Goal: Task Accomplishment & Management: Manage account settings

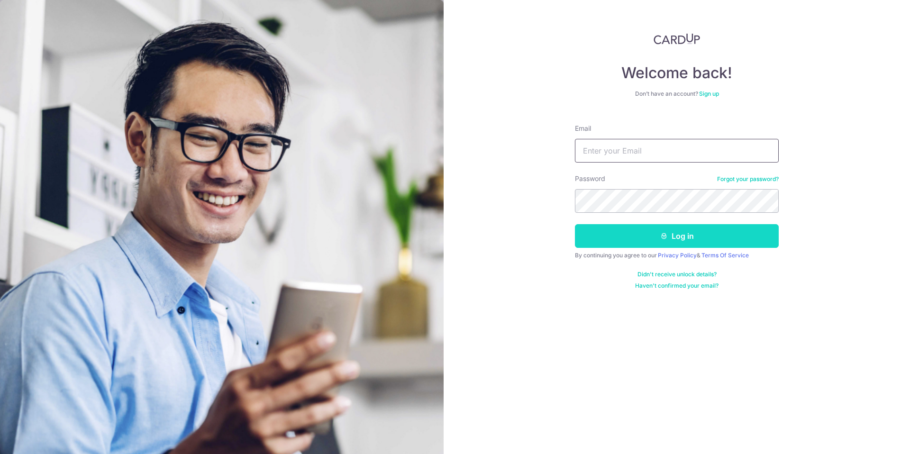
type input "[EMAIL_ADDRESS][DOMAIN_NAME]"
click at [670, 235] on button "Log in" at bounding box center [677, 236] width 204 height 24
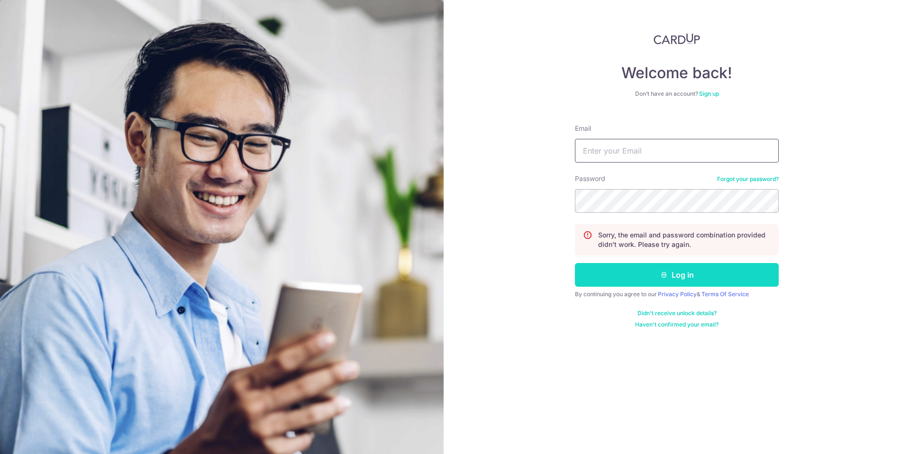
type input "[EMAIL_ADDRESS][DOMAIN_NAME]"
click at [691, 276] on button "Log in" at bounding box center [677, 275] width 204 height 24
type input "[EMAIL_ADDRESS][DOMAIN_NAME]"
click at [473, 205] on div "Welcome back! Don’t have an account? Sign up Email fx20111010@gmail.com Passwor…" at bounding box center [677, 227] width 466 height 454
click at [575, 263] on button "Log in" at bounding box center [677, 275] width 204 height 24
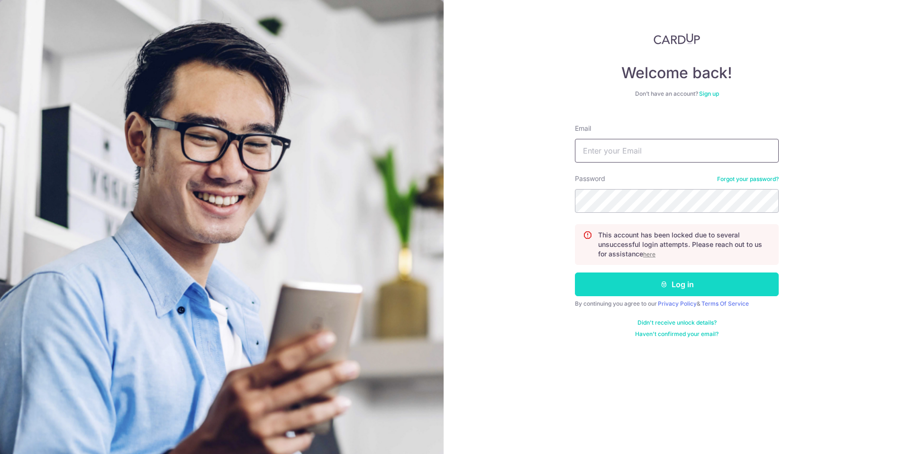
type input "[EMAIL_ADDRESS][DOMAIN_NAME]"
click at [700, 287] on button "Log in" at bounding box center [677, 285] width 204 height 24
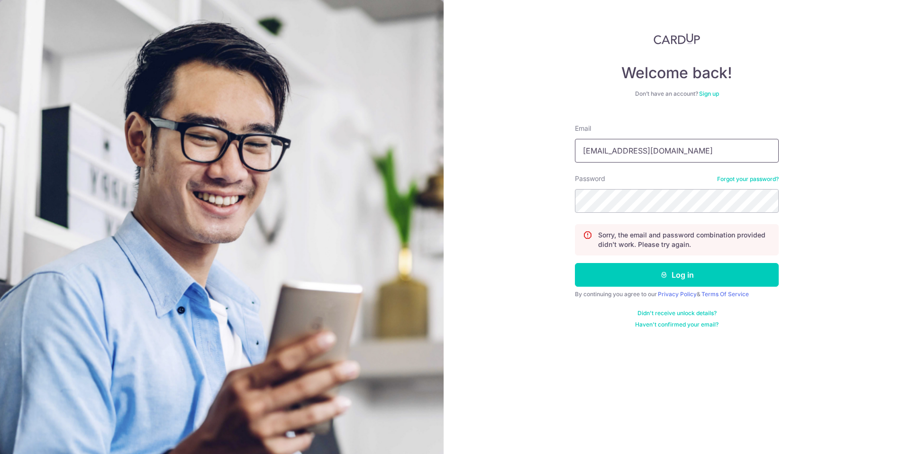
click at [710, 158] on input "[EMAIL_ADDRESS][DOMAIN_NAME]" at bounding box center [677, 151] width 204 height 24
drag, startPoint x: 710, startPoint y: 156, endPoint x: 419, endPoint y: 154, distance: 291.0
click at [419, 154] on section "Welcome back! Don’t have an account? Sign up Email fx20111010@gmail.com Passwor…" at bounding box center [455, 227] width 910 height 454
type input "[EMAIL_ADDRESS][DOMAIN_NAME]"
click at [575, 263] on button "Log in" at bounding box center [677, 275] width 204 height 24
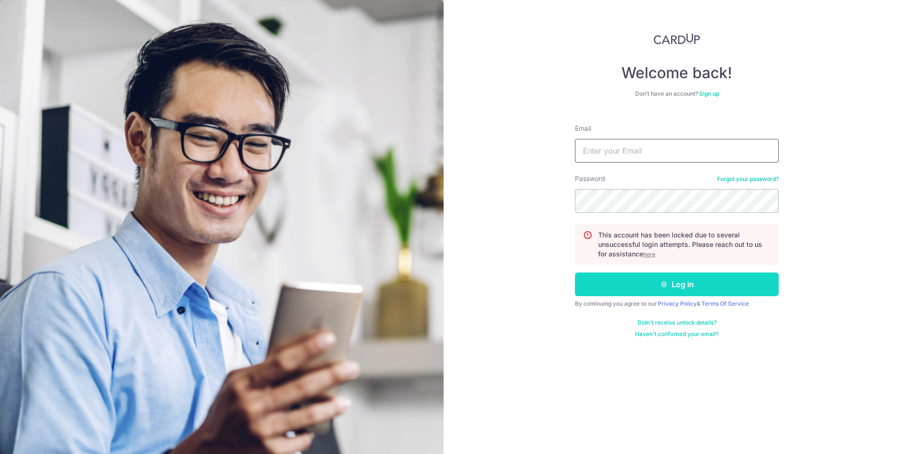
type input "[EMAIL_ADDRESS][DOMAIN_NAME]"
click at [684, 287] on button "Log in" at bounding box center [677, 285] width 204 height 24
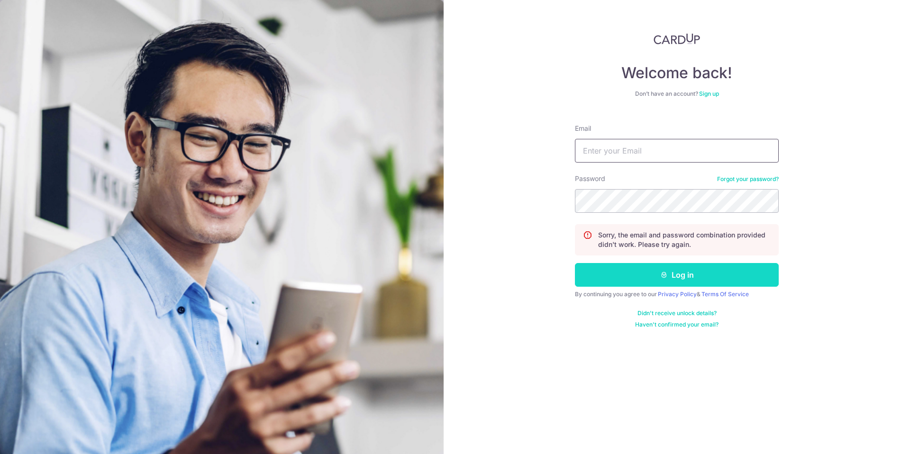
type input "[EMAIL_ADDRESS][DOMAIN_NAME]"
click at [685, 274] on button "Log in" at bounding box center [677, 275] width 204 height 24
type input "[EMAIL_ADDRESS][DOMAIN_NAME]"
drag, startPoint x: 830, startPoint y: 233, endPoint x: 823, endPoint y: 234, distance: 6.8
click at [829, 233] on div "Welcome back! Don’t have an account? Sign up Email [EMAIL_ADDRESS][DOMAIN_NAME]…" at bounding box center [677, 227] width 466 height 454
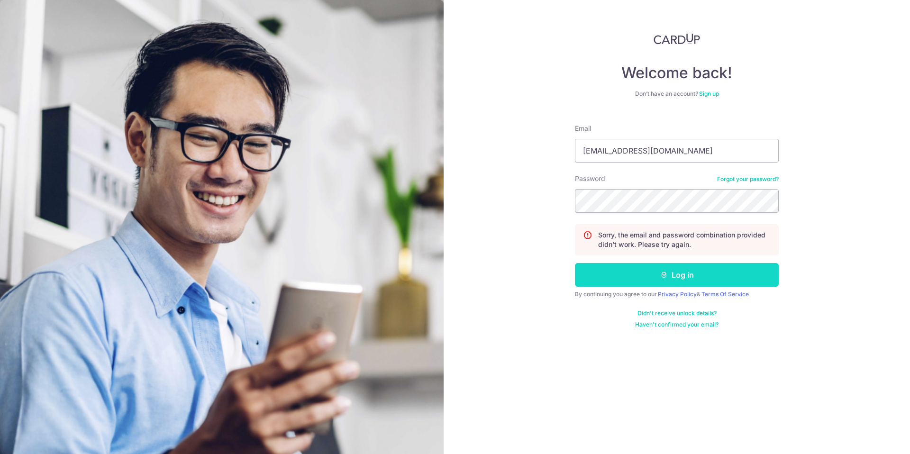
click at [681, 279] on button "Log in" at bounding box center [677, 275] width 204 height 24
click at [451, 203] on div "Welcome back! Don’t have an account? Sign up Email fx20111010@gmail.com Passwor…" at bounding box center [677, 227] width 466 height 454
click at [696, 153] on input "fx20111010@gmail.com" at bounding box center [677, 151] width 204 height 24
drag, startPoint x: 642, startPoint y: 153, endPoint x: 540, endPoint y: 152, distance: 101.4
click at [541, 152] on div "Welcome back! Don’t have an account? Sign up Email fx20111010@gmail.com Passwor…" at bounding box center [677, 227] width 466 height 454
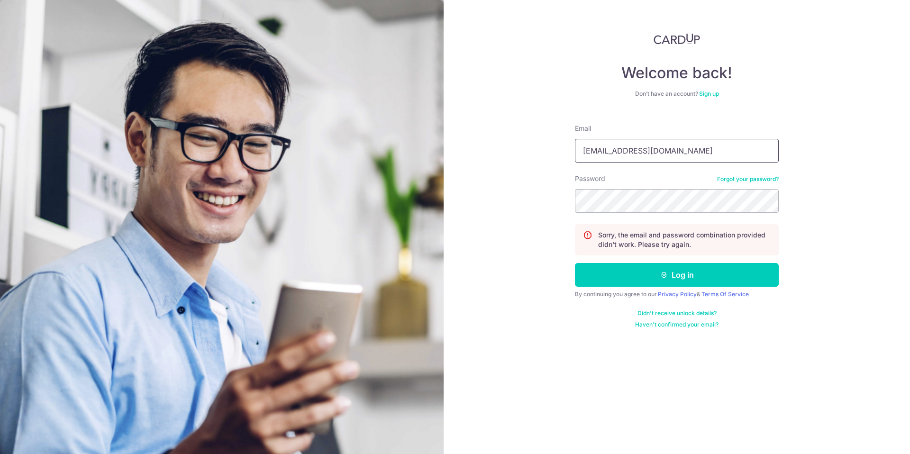
type input "xgm0102@gwellglobal.com"
click at [753, 275] on button "Log in" at bounding box center [677, 275] width 204 height 24
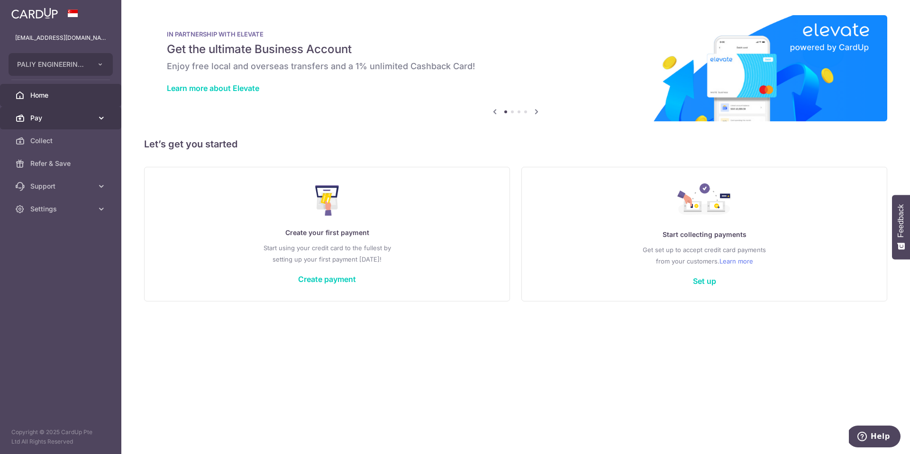
click at [56, 121] on span "Pay" at bounding box center [61, 117] width 63 height 9
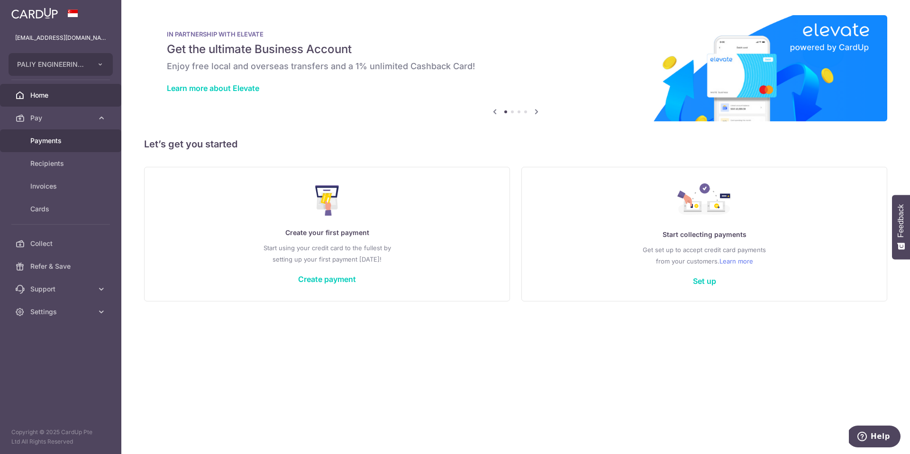
click at [55, 144] on span "Payments" at bounding box center [61, 140] width 63 height 9
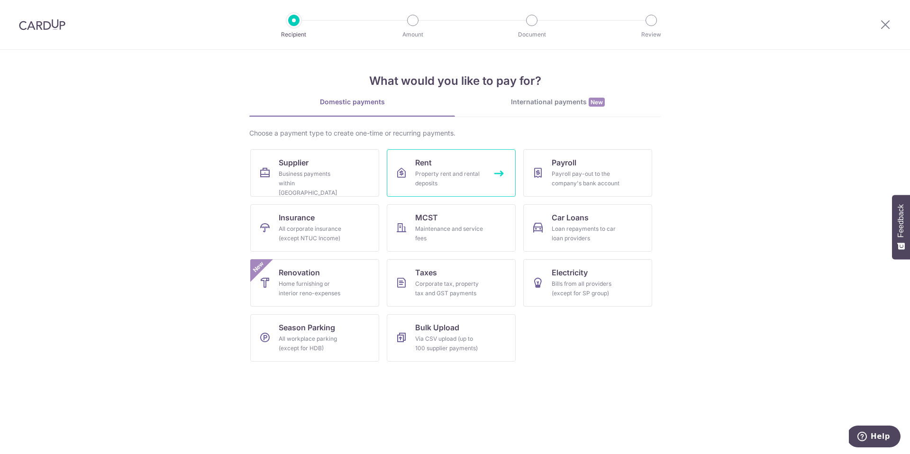
click at [476, 182] on div "Property rent and rental deposits" at bounding box center [449, 178] width 68 height 19
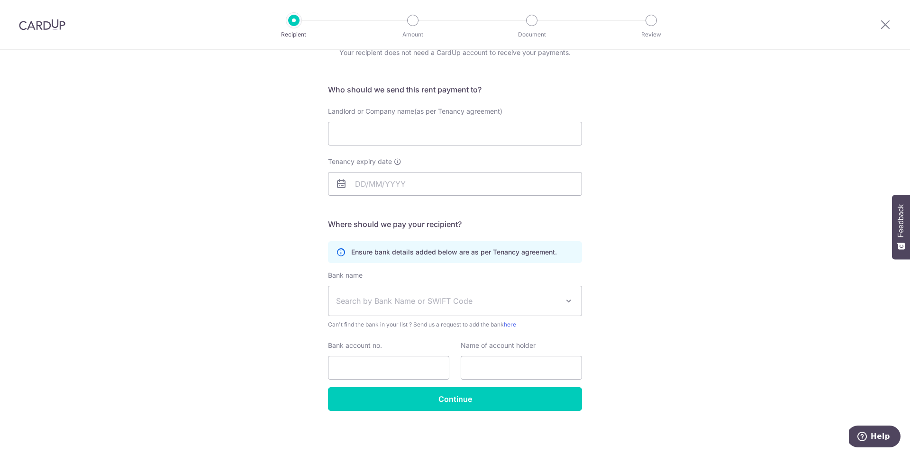
scroll to position [47, 0]
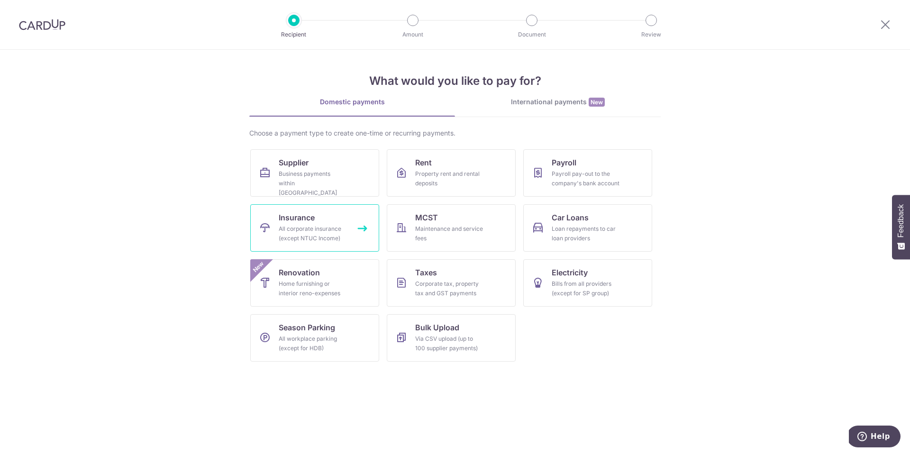
click at [329, 233] on div "All corporate insurance (except NTUC Income)" at bounding box center [313, 233] width 68 height 19
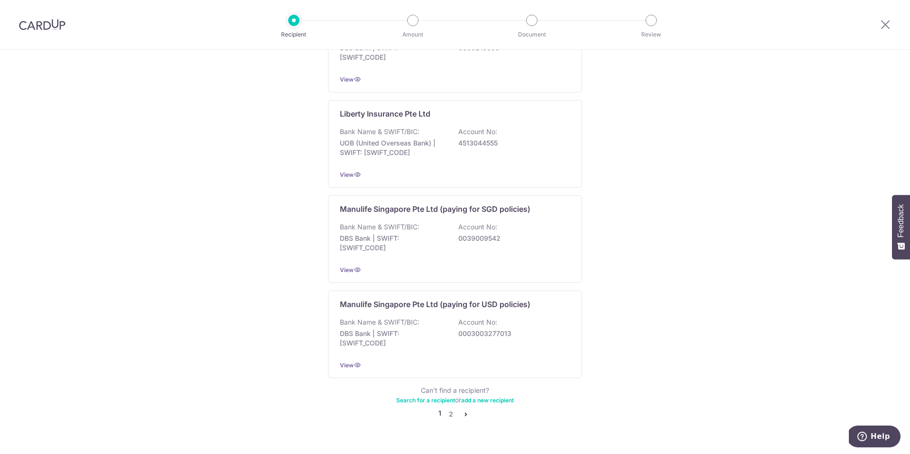
scroll to position [840, 0]
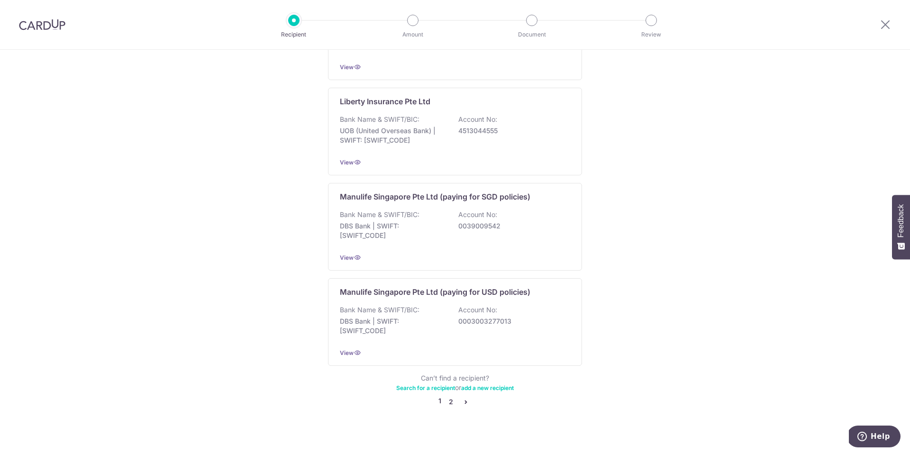
click at [447, 396] on link "2" at bounding box center [450, 401] width 11 height 11
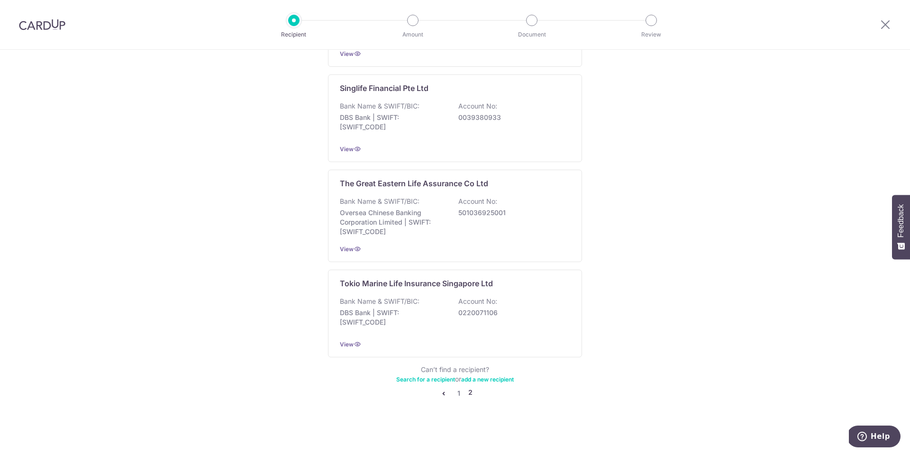
scroll to position [845, 0]
click at [440, 391] on icon "pager" at bounding box center [444, 393] width 8 height 8
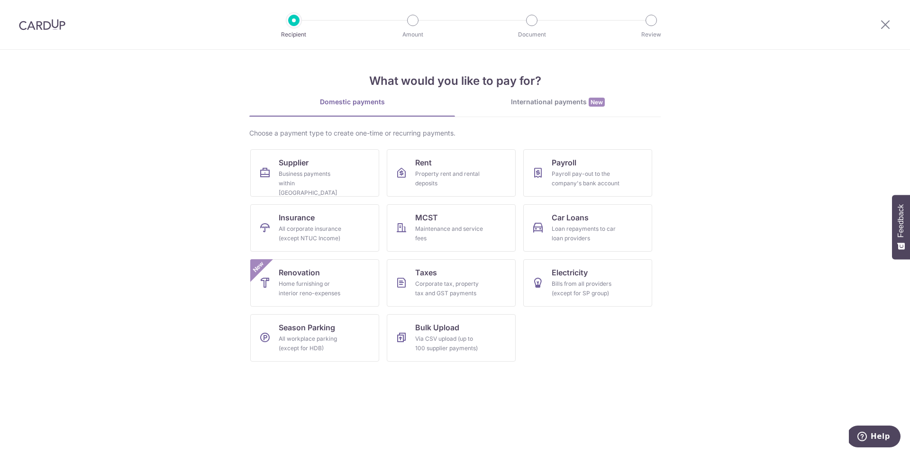
click at [557, 100] on div "International payments New" at bounding box center [558, 102] width 206 height 10
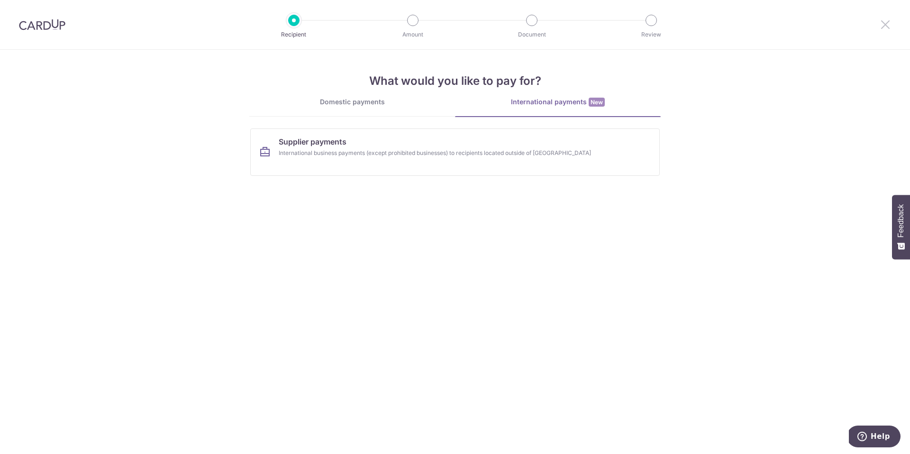
drag, startPoint x: 885, startPoint y: 23, endPoint x: 858, endPoint y: 32, distance: 28.2
click at [885, 23] on icon at bounding box center [885, 24] width 11 height 12
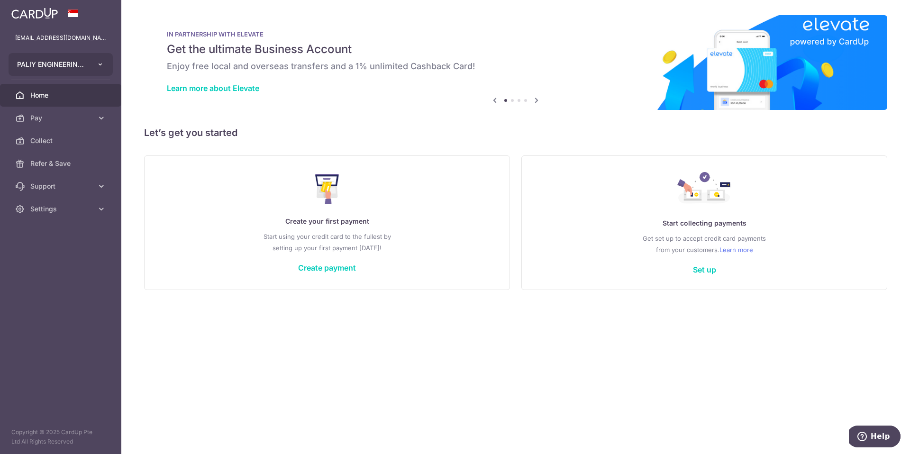
click at [101, 64] on icon "button" at bounding box center [101, 65] width 8 height 8
drag, startPoint x: 271, startPoint y: 115, endPoint x: 259, endPoint y: 118, distance: 12.3
click at [270, 115] on div "× Pause Schedule Pause all future payments in this series Pause just this one p…" at bounding box center [515, 227] width 789 height 454
click at [47, 118] on span "Pay" at bounding box center [61, 117] width 63 height 9
click at [50, 142] on span "Payments" at bounding box center [61, 140] width 63 height 9
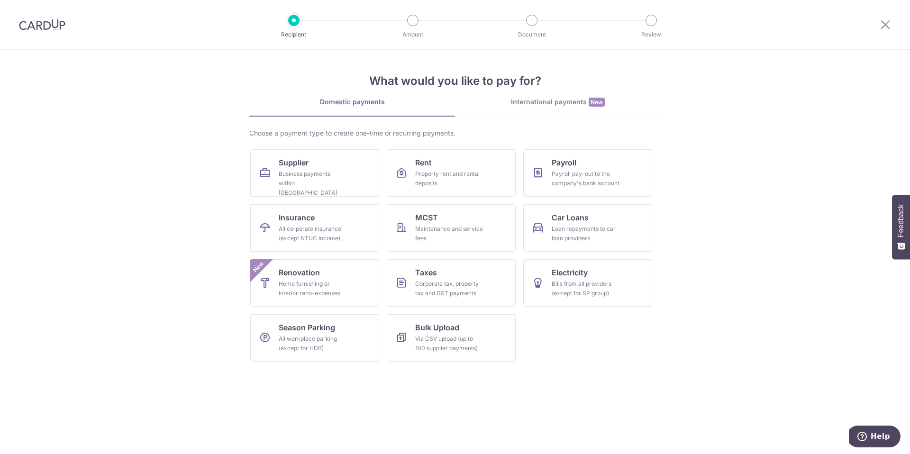
click at [683, 352] on section "What would you like to pay for? Domestic payments International payments New Ch…" at bounding box center [455, 252] width 910 height 404
click at [572, 174] on div "Payroll pay-out to the company's bank account" at bounding box center [586, 178] width 68 height 19
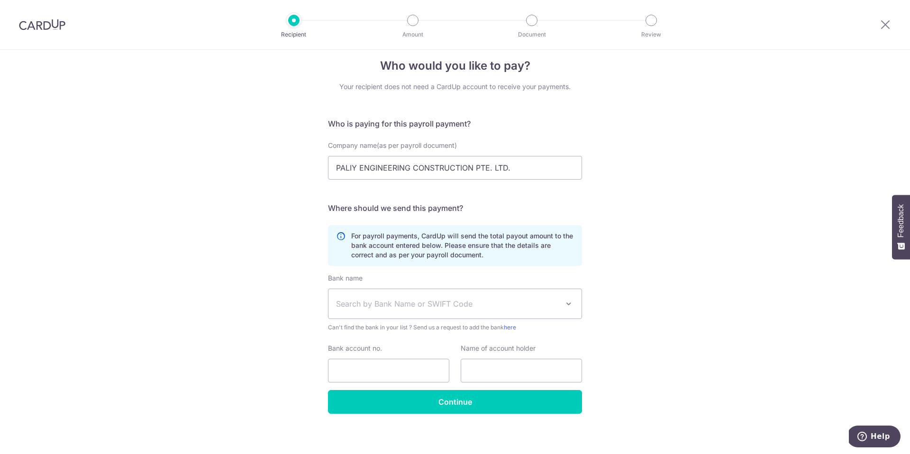
scroll to position [16, 0]
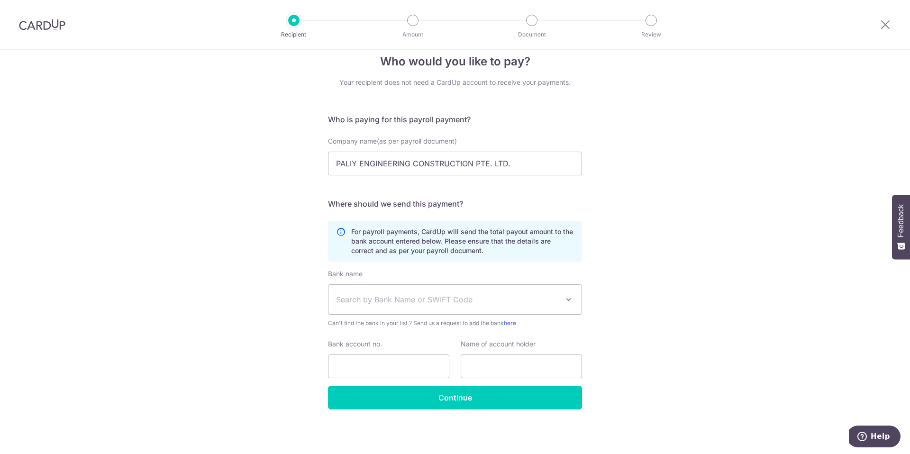
click at [698, 280] on div "Who would you like to pay? Your recipient does not need a CardUp account to rec…" at bounding box center [455, 244] width 910 height 420
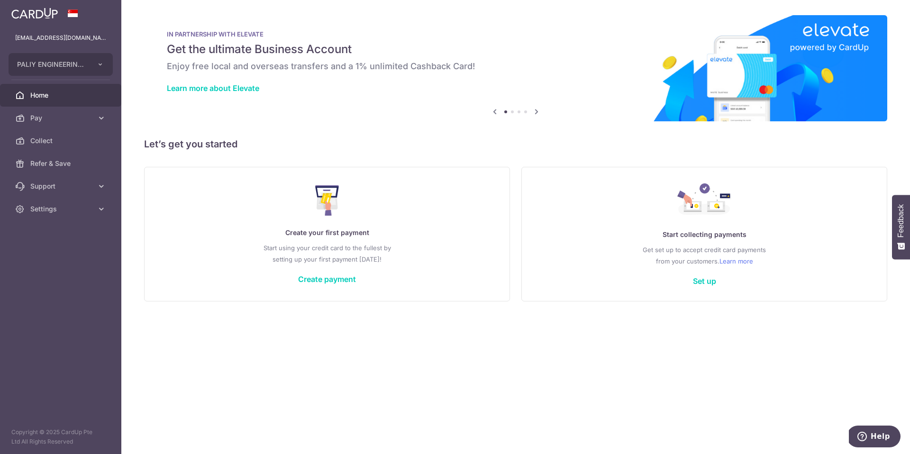
click at [535, 111] on icon at bounding box center [536, 112] width 11 height 12
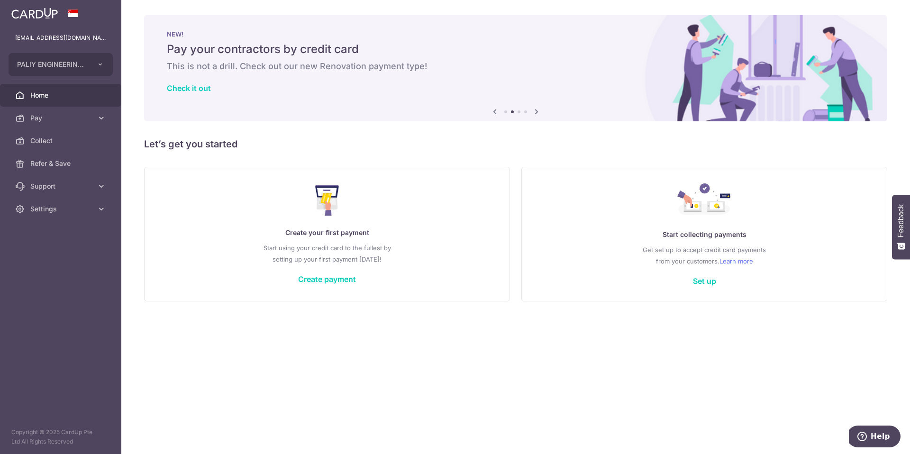
click at [535, 111] on icon at bounding box center [536, 112] width 11 height 12
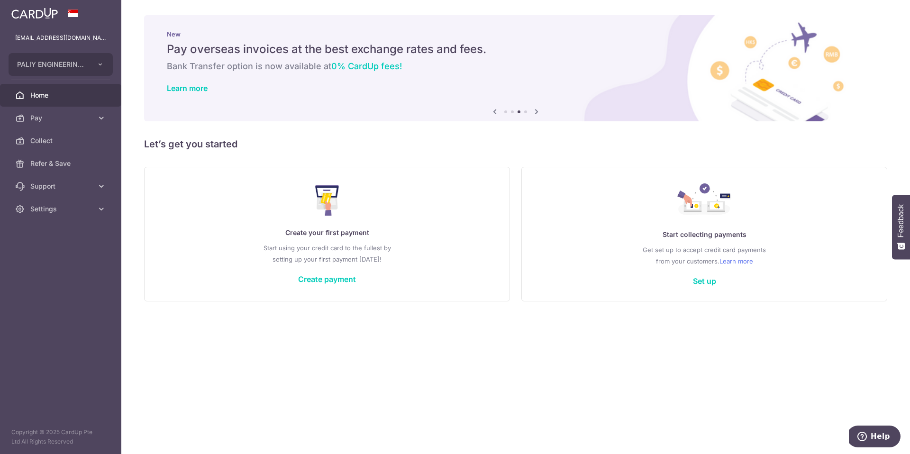
click at [535, 111] on icon at bounding box center [536, 112] width 11 height 12
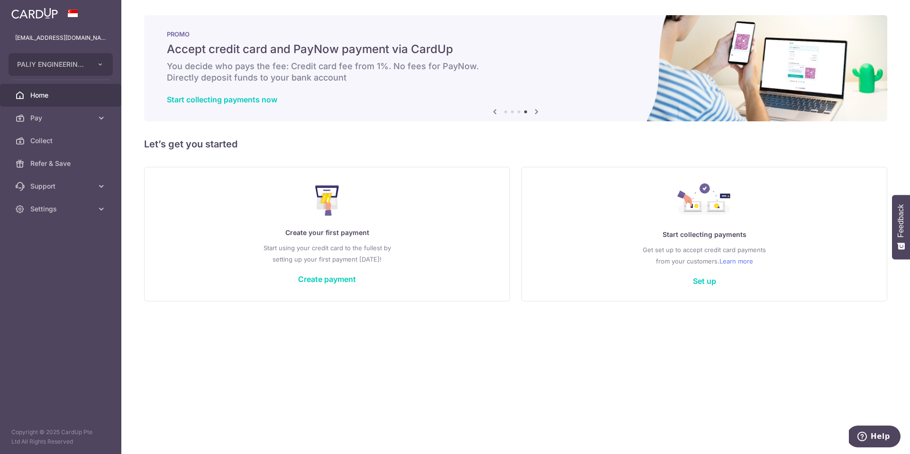
click at [511, 111] on li at bounding box center [512, 111] width 3 height 3
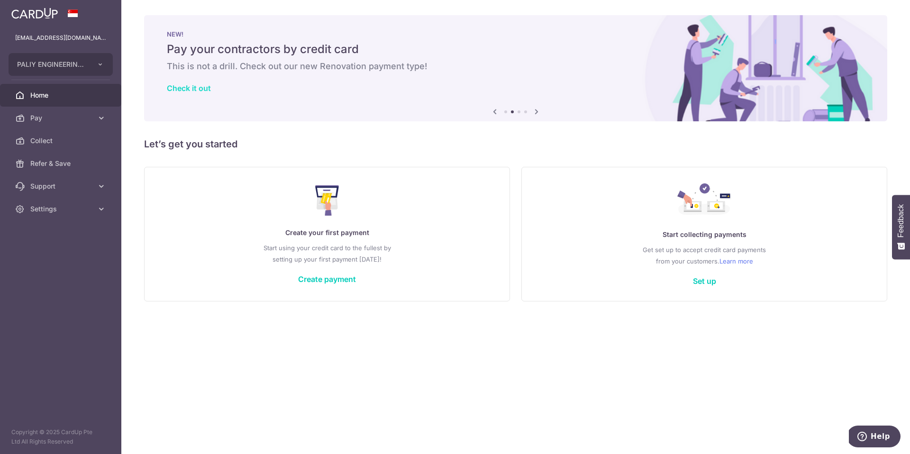
click at [180, 87] on link "Check it out" at bounding box center [189, 87] width 44 height 9
click at [39, 121] on span "Pay" at bounding box center [61, 117] width 63 height 9
click at [42, 145] on span "Payments" at bounding box center [61, 140] width 63 height 9
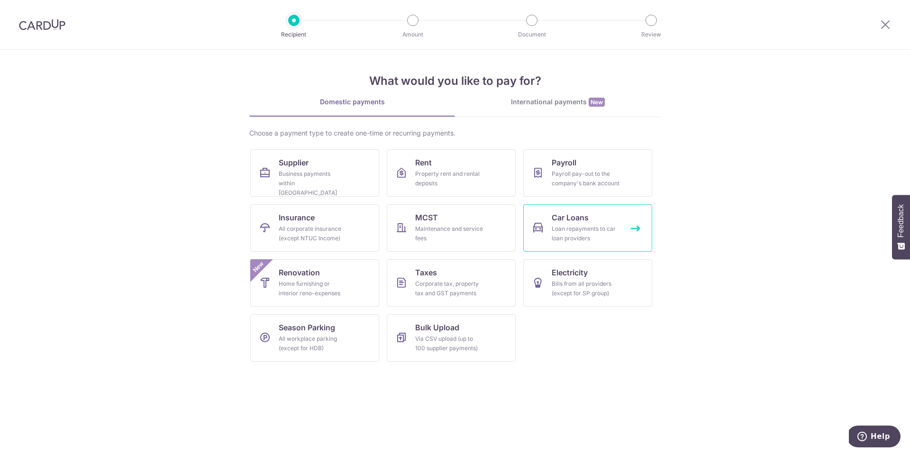
click at [587, 231] on div "Loan repayments to car loan providers" at bounding box center [586, 233] width 68 height 19
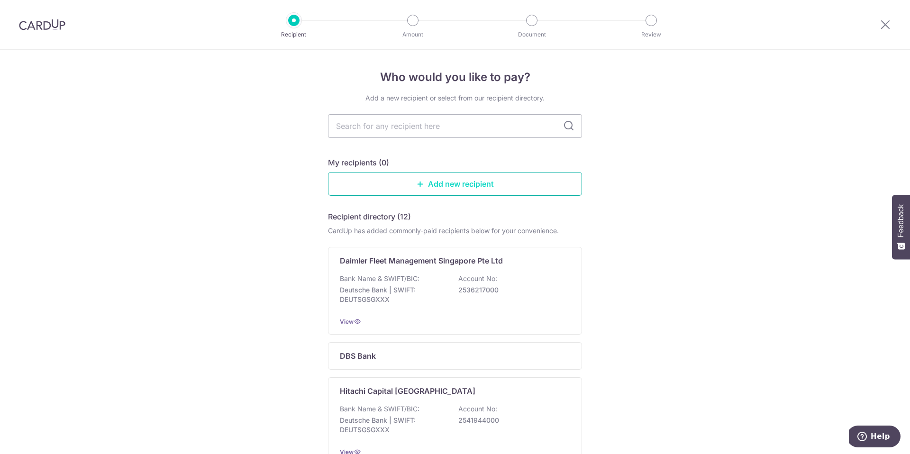
click at [461, 186] on link "Add new recipient" at bounding box center [455, 184] width 254 height 24
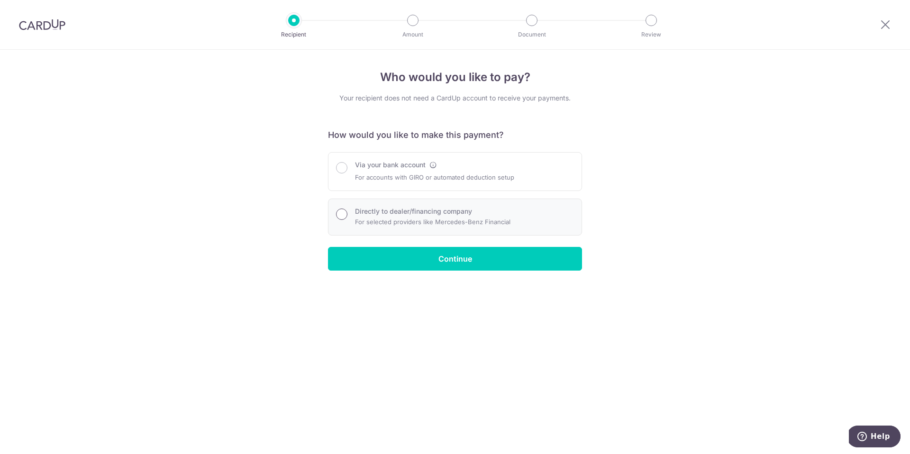
click at [344, 214] on input "Directly to dealer/financing company" at bounding box center [341, 214] width 11 height 11
radio input "true"
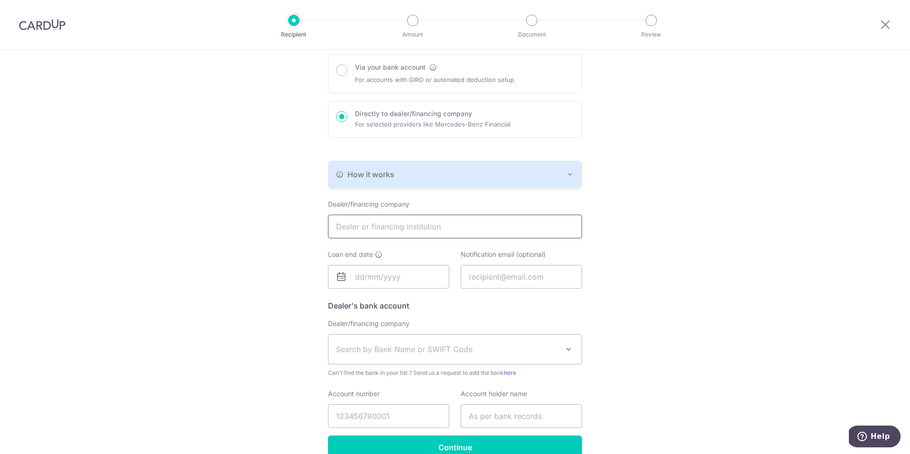
scroll to position [107, 0]
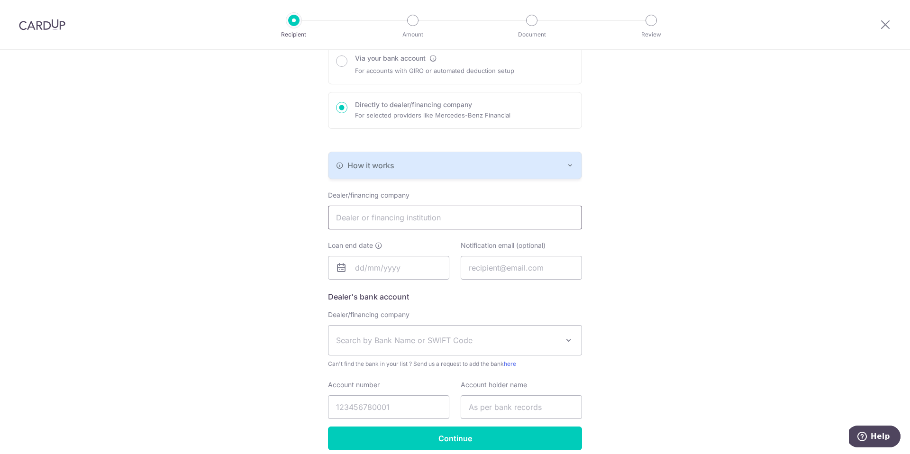
click at [436, 218] on input "text" at bounding box center [455, 218] width 254 height 24
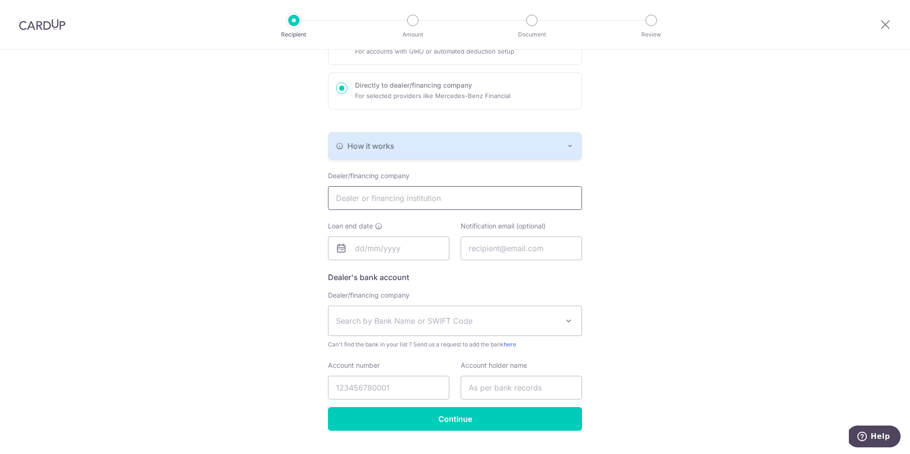
scroll to position [147, 0]
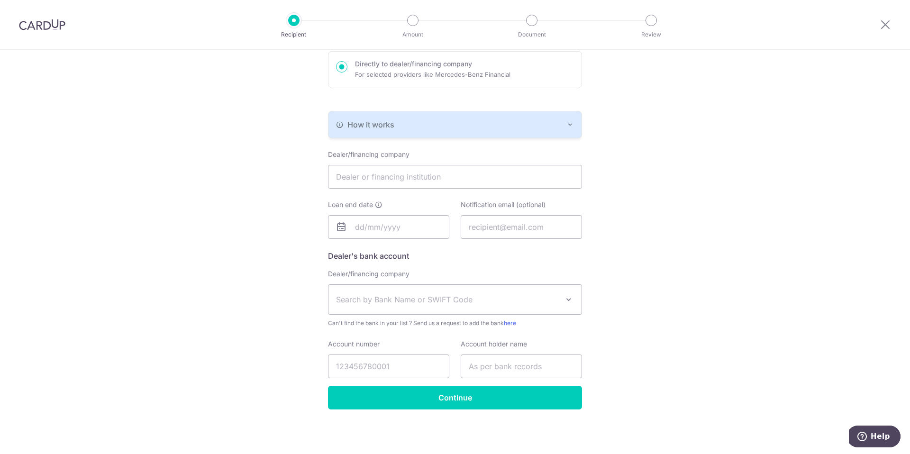
click at [635, 309] on div "Who would you like to pay? Your recipient does not need a CardUp account to rec…" at bounding box center [455, 178] width 910 height 552
click at [397, 179] on input "text" at bounding box center [455, 177] width 254 height 24
type input "Car Financial Pte Ltd"
click at [385, 234] on input "text" at bounding box center [388, 227] width 121 height 24
click at [433, 251] on select "2025 2026 2027 2028 2029 2030 2031 2032 2033 2034 2035" at bounding box center [423, 253] width 25 height 8
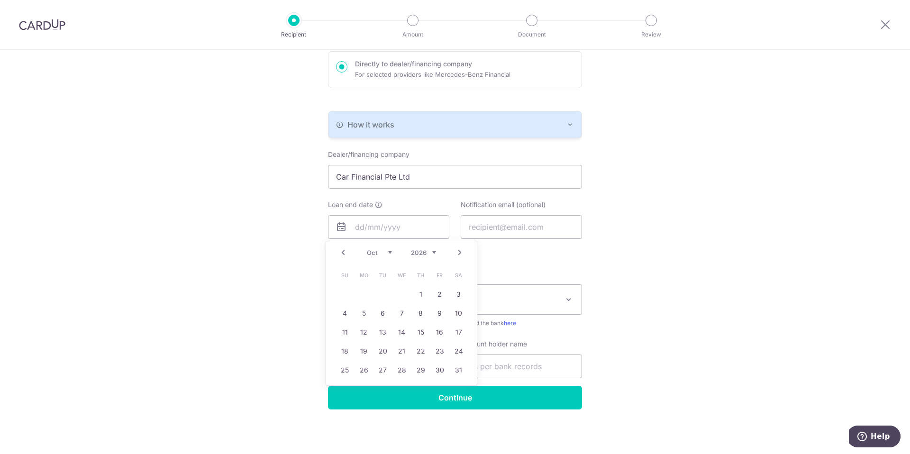
click at [390, 252] on select "Jan Feb Mar Apr May Jun Jul Aug Sep Oct Nov Dec" at bounding box center [379, 253] width 25 height 8
click at [458, 296] on link "3" at bounding box center [458, 294] width 15 height 15
type input "[DATE]"
click at [618, 260] on div "Who would you like to pay? Your recipient does not need a CardUp account to rec…" at bounding box center [455, 178] width 910 height 552
click at [481, 227] on input "text" at bounding box center [521, 227] width 121 height 24
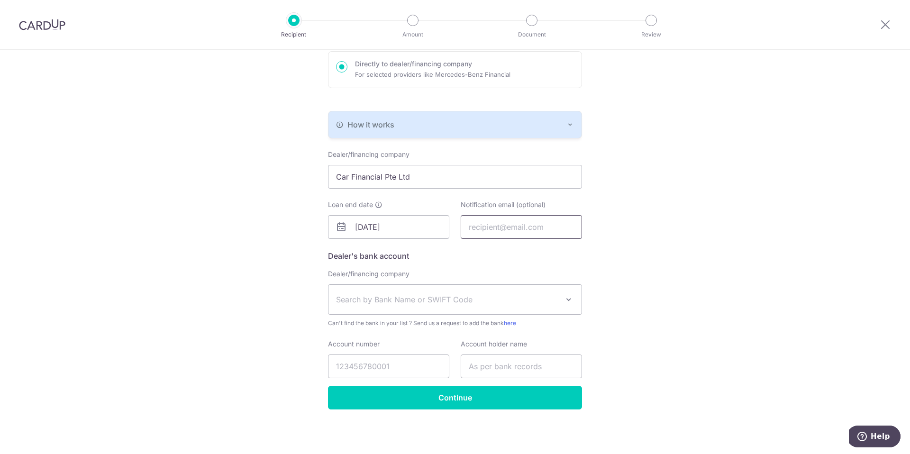
type input "[EMAIL_ADDRESS][DOMAIN_NAME]"
type input "XU GAOMING"
click at [685, 248] on div "Who would you like to pay? Your recipient does not need a CardUp account to rec…" at bounding box center [455, 178] width 910 height 552
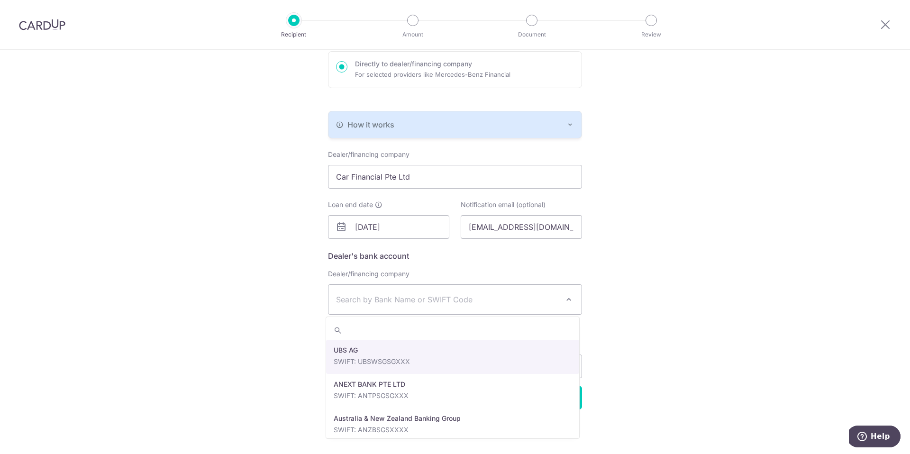
click at [565, 297] on span at bounding box center [568, 299] width 11 height 11
type input "u"
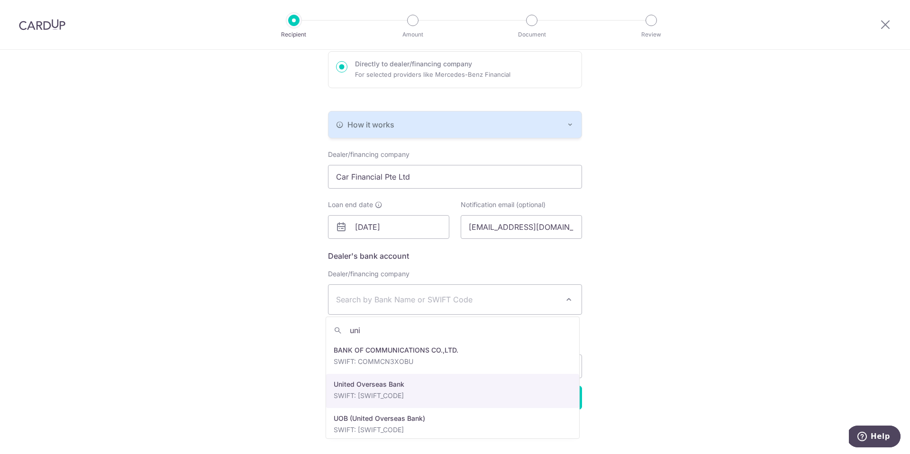
type input "uni"
select select "23668"
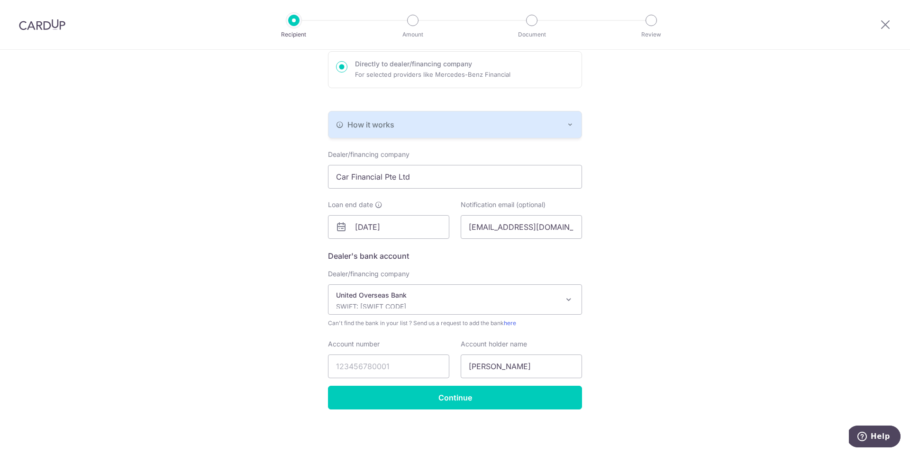
click at [639, 354] on div "Who would you like to pay? Your recipient does not need a CardUp account to rec…" at bounding box center [455, 178] width 910 height 552
click at [394, 368] on input "Account number" at bounding box center [388, 367] width 121 height 24
type input "6573008933"
drag, startPoint x: 670, startPoint y: 351, endPoint x: 630, endPoint y: 361, distance: 41.0
click at [670, 351] on div "Who would you like to pay? Your recipient does not need a CardUp account to rec…" at bounding box center [455, 178] width 910 height 552
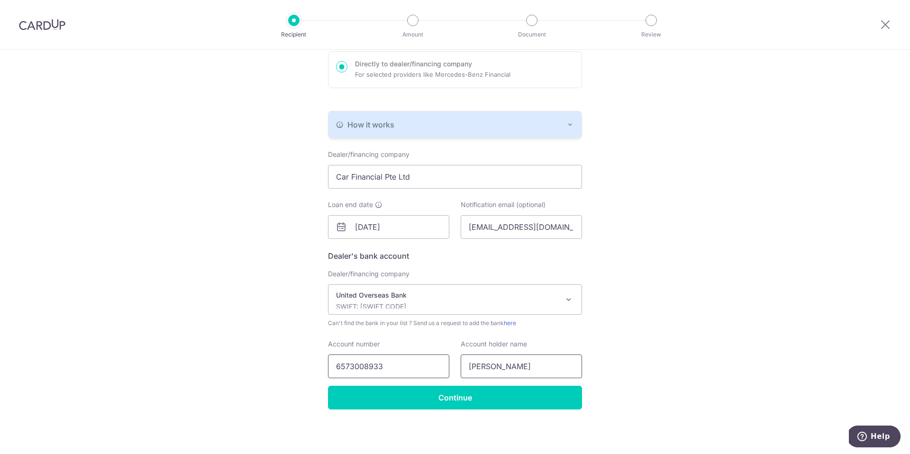
drag, startPoint x: 533, startPoint y: 370, endPoint x: 434, endPoint y: 365, distance: 99.1
click at [434, 365] on div "Account number 6573008933 Savings/current account registered for GIRO/auto-dedu…" at bounding box center [454, 358] width 265 height 39
type input "Cai Financial Pte Ltd"
click at [719, 288] on div "Who would you like to pay? Your recipient does not need a CardUp account to rec…" at bounding box center [455, 178] width 910 height 552
click at [455, 401] on input "Continue" at bounding box center [455, 398] width 254 height 24
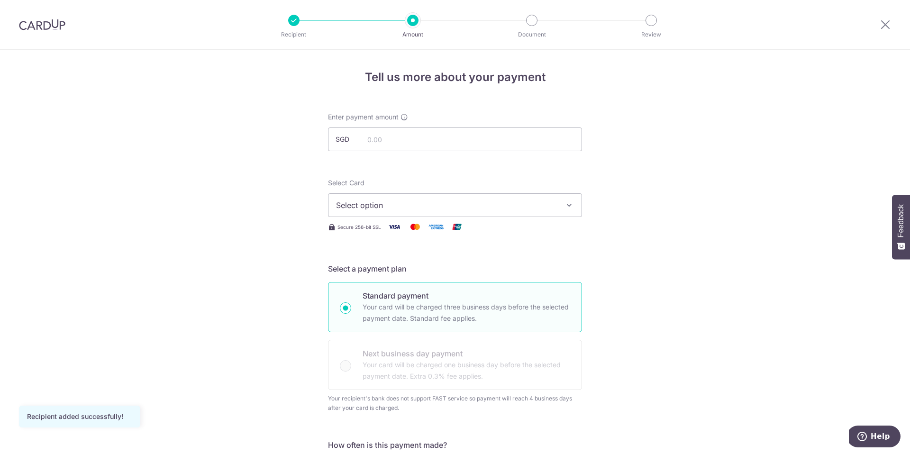
scroll to position [14, 0]
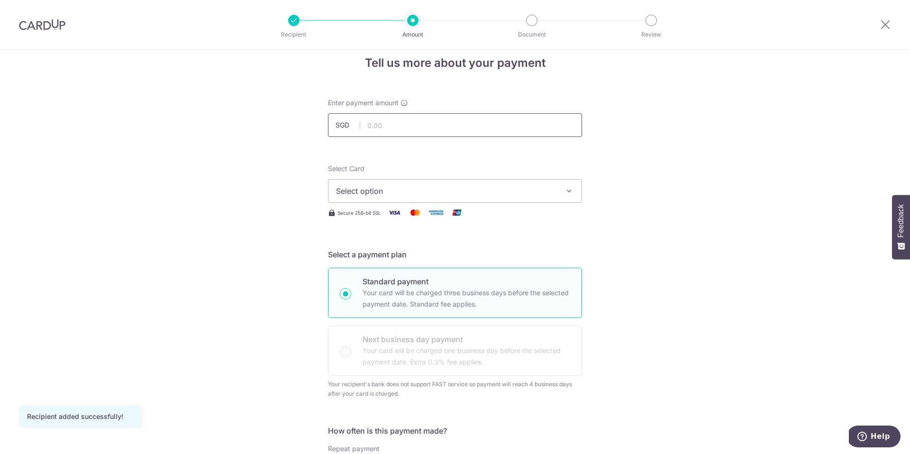
drag, startPoint x: 401, startPoint y: 128, endPoint x: 419, endPoint y: 131, distance: 18.3
click at [401, 128] on input "text" at bounding box center [455, 125] width 254 height 24
type input "808.00"
click at [397, 210] on img at bounding box center [394, 213] width 19 height 12
click at [568, 196] on button "Select option" at bounding box center [455, 191] width 254 height 24
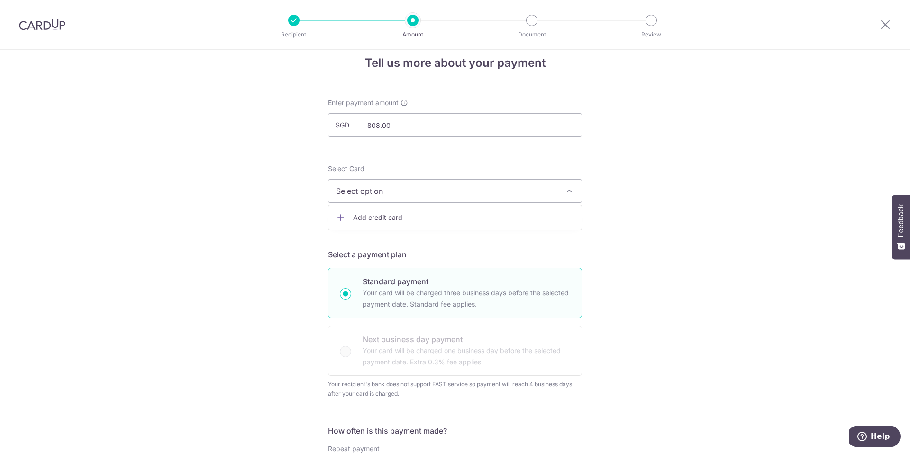
click at [430, 215] on span "Add credit card" at bounding box center [463, 217] width 221 height 9
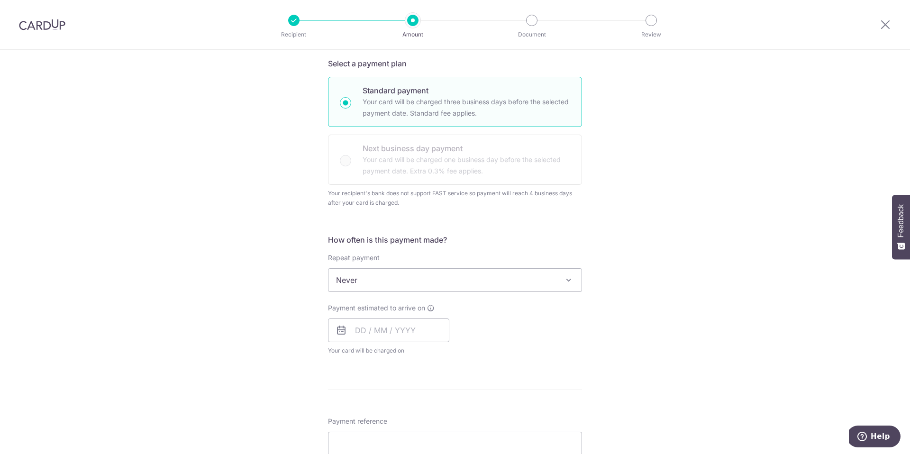
scroll to position [461, 0]
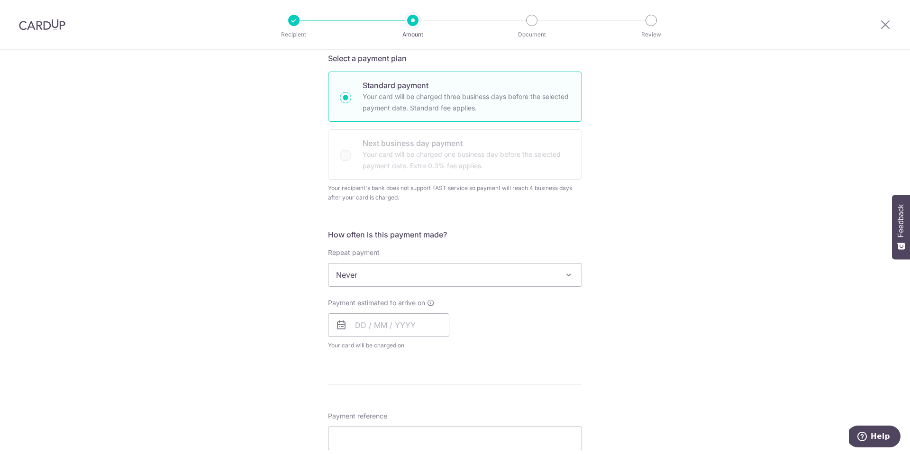
click at [565, 274] on span at bounding box center [568, 274] width 11 height 11
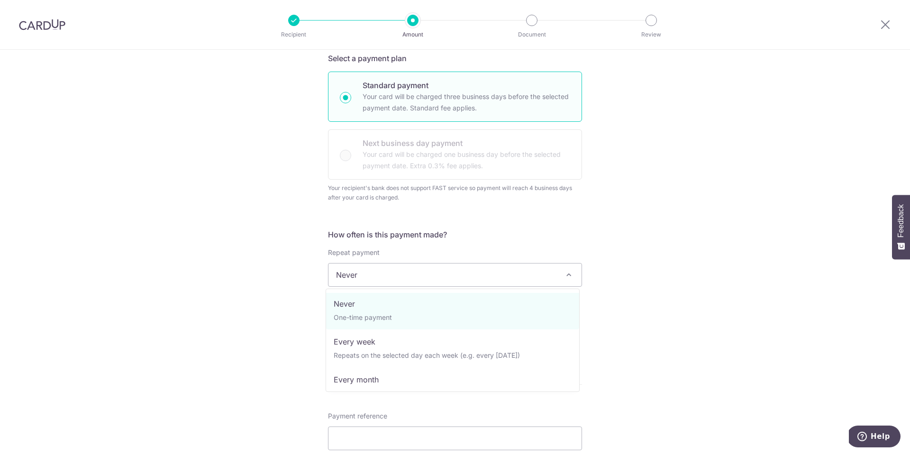
scroll to position [2, 0]
select select "3"
type input "[DATE]"
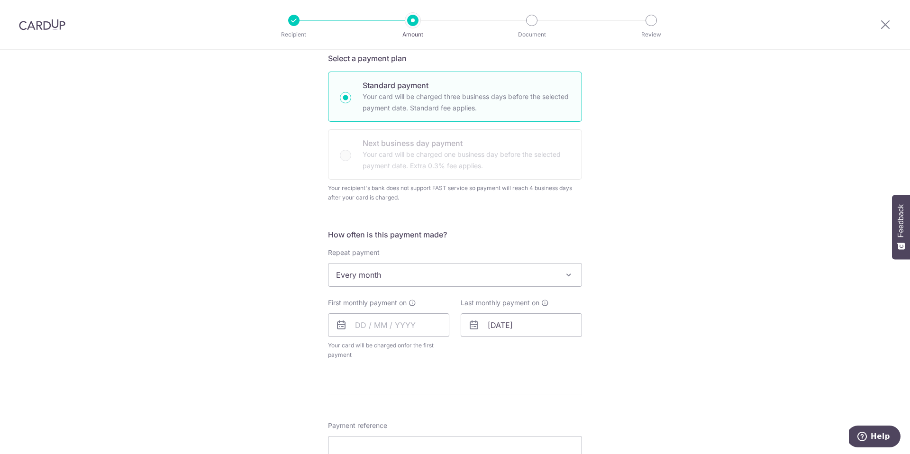
click at [647, 324] on div "Tell us more about your payment Enter payment amount SGD 808.00 808.00 Recipien…" at bounding box center [455, 191] width 910 height 1204
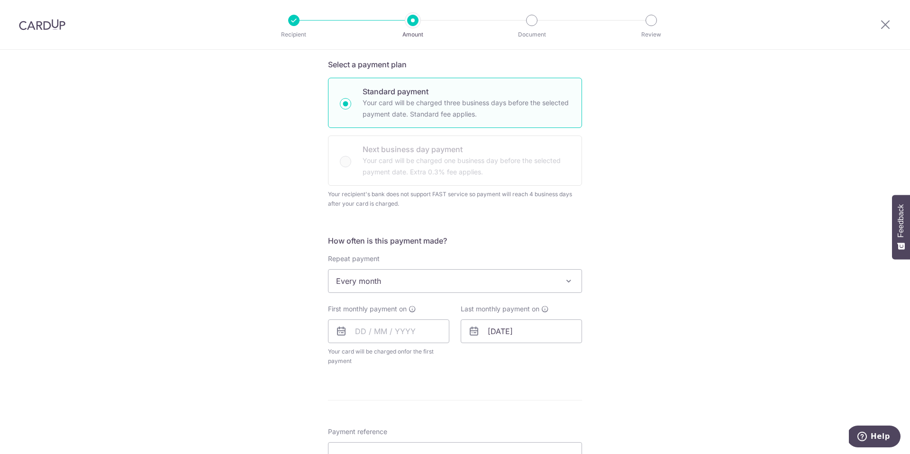
scroll to position [497, 0]
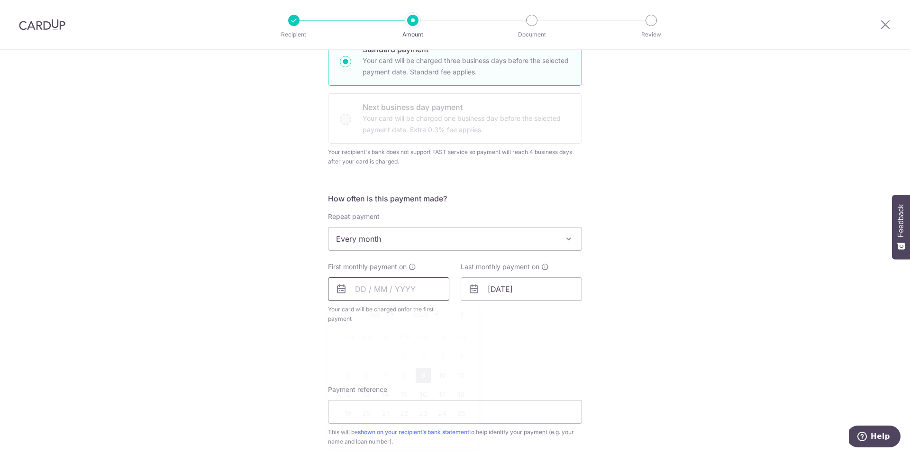
click at [360, 290] on input "text" at bounding box center [388, 289] width 121 height 24
type input "[DATE]"
click at [715, 306] on div "Tell us more about your payment Enter payment amount SGD 808.00 808.00 Recipien…" at bounding box center [455, 155] width 910 height 1204
click at [662, 320] on div "Tell us more about your payment Enter payment amount SGD 808.00 808.00 Recipien…" at bounding box center [455, 155] width 910 height 1204
click at [563, 320] on div "Last monthly payment on [DATE]" at bounding box center [521, 293] width 133 height 62
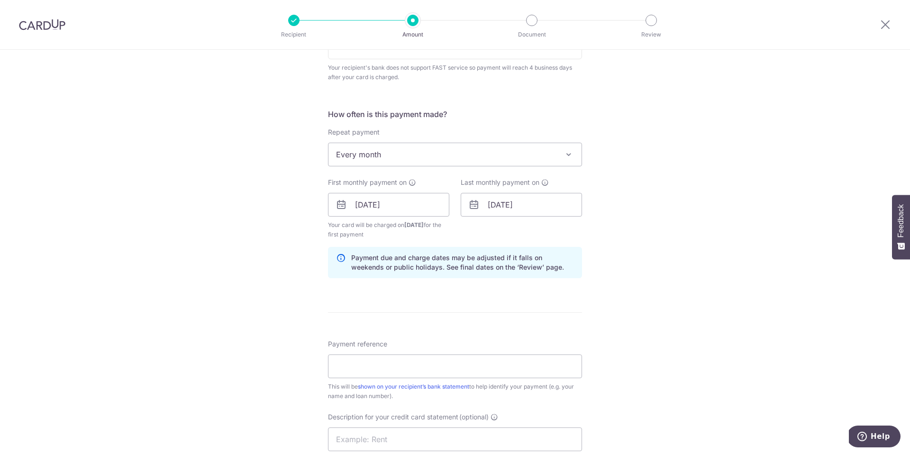
scroll to position [755, 0]
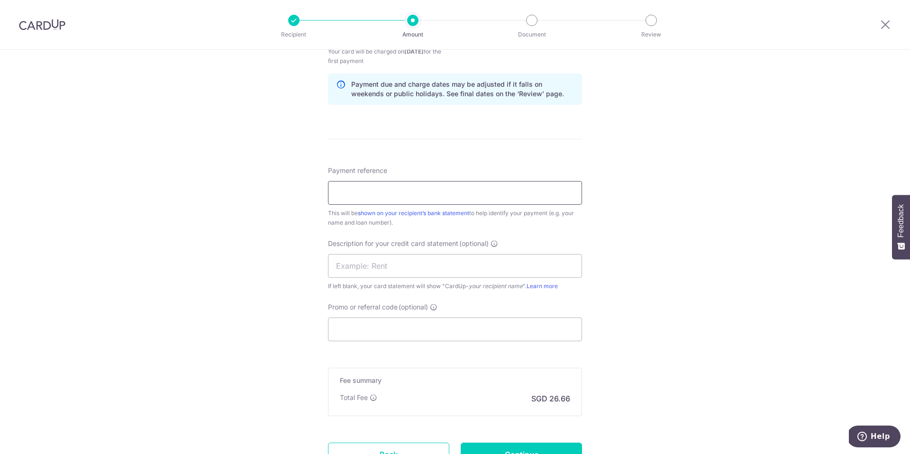
click at [381, 198] on input "Payment reference" at bounding box center [455, 193] width 254 height 24
type input "GBH7528H"
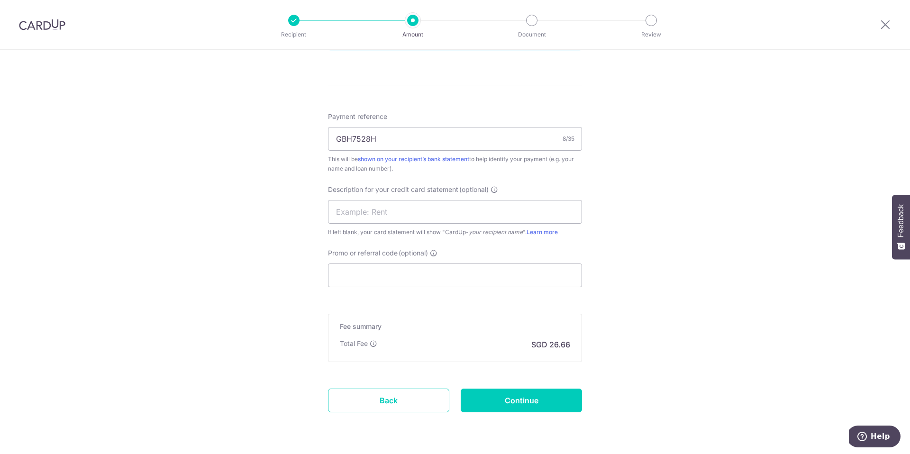
scroll to position [838, 0]
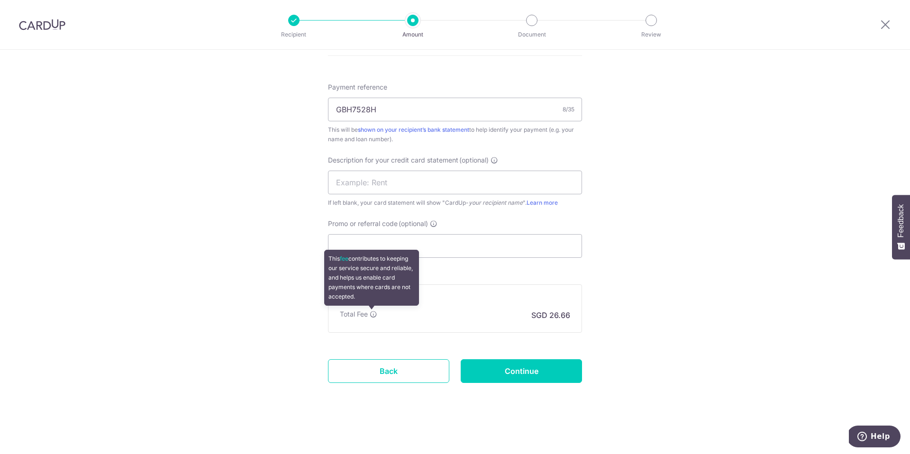
click at [370, 313] on icon at bounding box center [374, 314] width 8 height 8
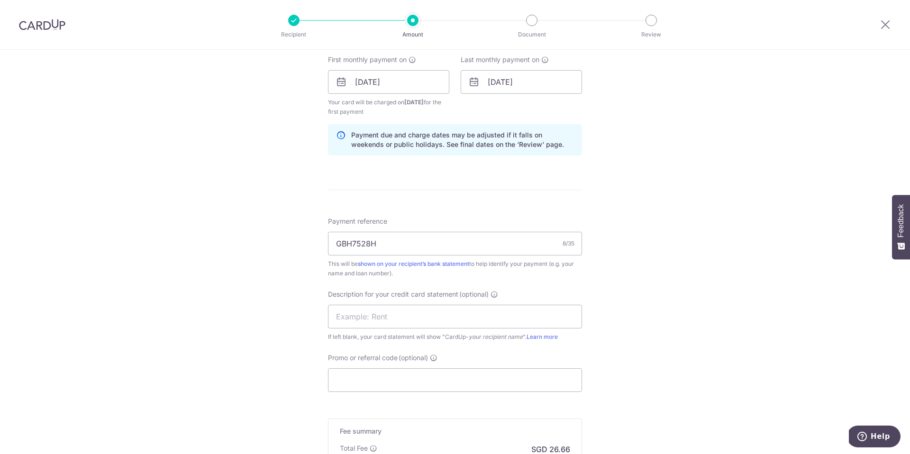
scroll to position [671, 0]
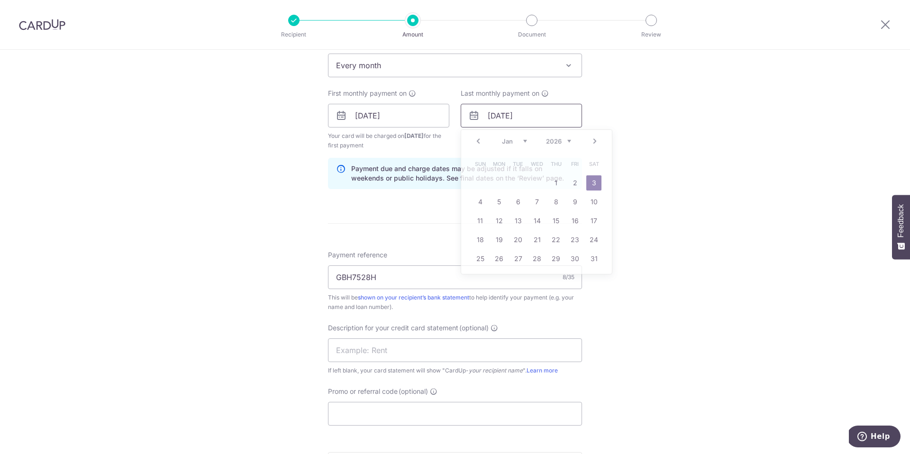
click at [547, 117] on input "03/01/2026" at bounding box center [521, 116] width 121 height 24
click at [520, 140] on select "Jan Feb Mar Apr May Jun Jul Aug Sep Oct Nov Dec" at bounding box center [514, 141] width 25 height 8
click at [591, 181] on link "3" at bounding box center [593, 182] width 15 height 15
type input "03/10/2026"
click at [686, 235] on div "Tell us more about your payment Enter payment amount SGD 808.00 808.00 Recipien…" at bounding box center [455, 0] width 910 height 1243
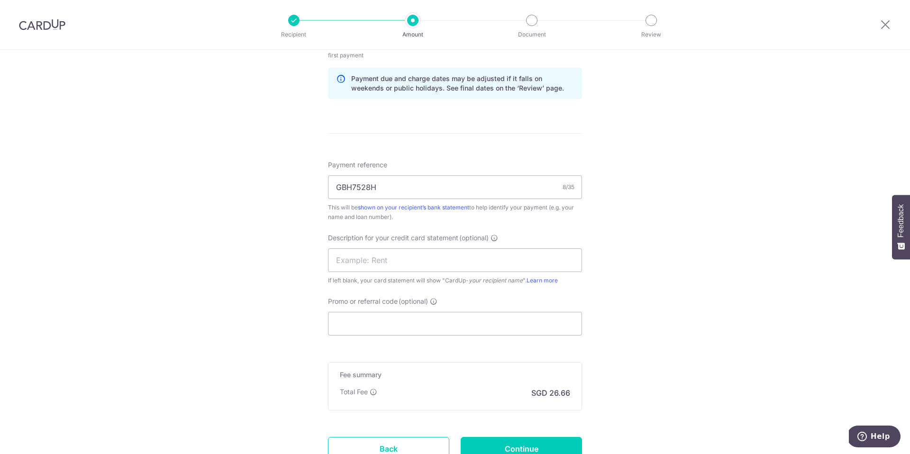
scroll to position [838, 0]
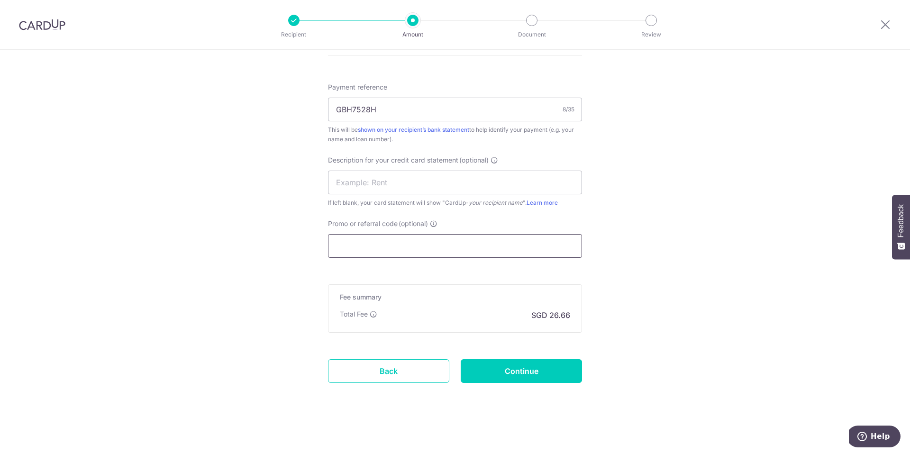
click at [475, 249] on input "Promo or referral code (optional)" at bounding box center [455, 246] width 254 height 24
click at [443, 186] on input "text" at bounding box center [455, 183] width 254 height 24
click at [436, 118] on input "GBH7528H" at bounding box center [455, 110] width 254 height 24
click at [433, 317] on div "Total Fee SGD 26.66" at bounding box center [455, 314] width 230 height 11
click at [552, 313] on p "SGD 26.66" at bounding box center [550, 314] width 39 height 11
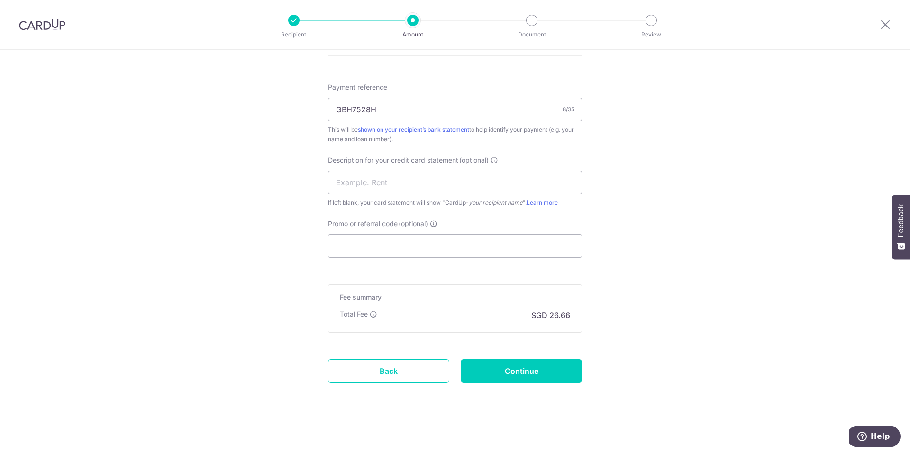
drag, startPoint x: 551, startPoint y: 315, endPoint x: 619, endPoint y: 315, distance: 68.2
click at [552, 315] on p "SGD 26.66" at bounding box center [550, 314] width 39 height 11
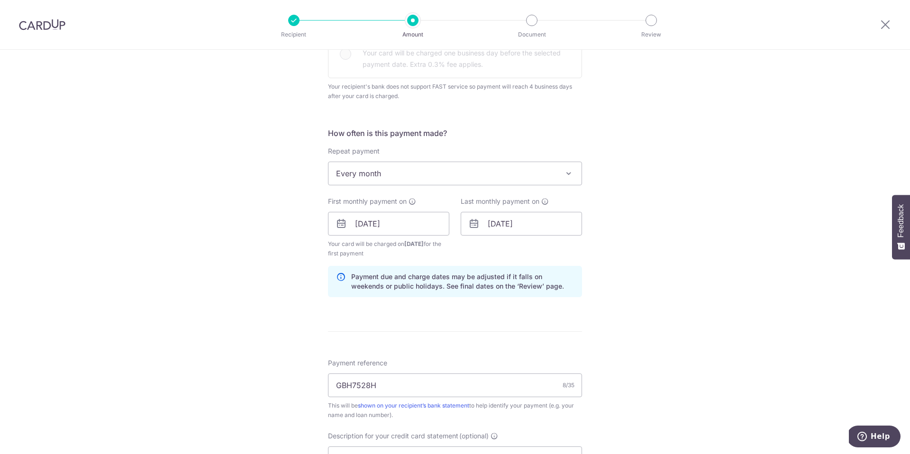
scroll to position [572, 0]
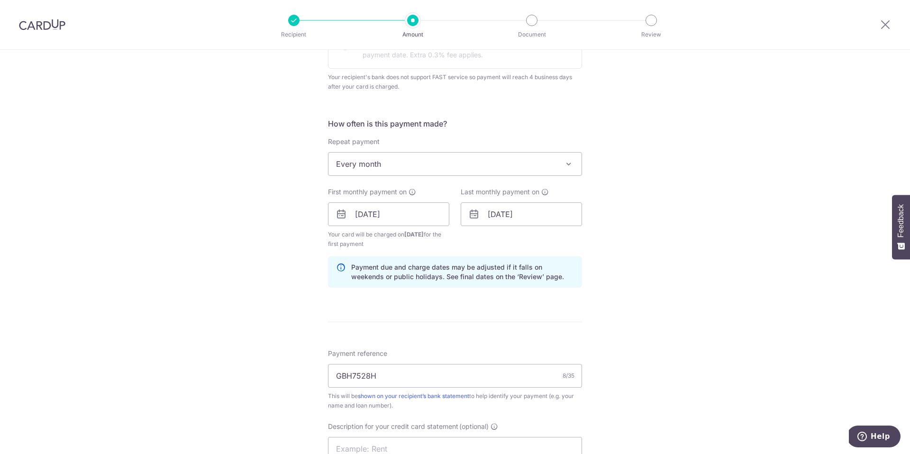
drag, startPoint x: 335, startPoint y: 245, endPoint x: 389, endPoint y: 245, distance: 53.6
click at [382, 245] on span "Your card will be charged on 28/10/2025 for the first payment" at bounding box center [388, 239] width 121 height 19
click at [402, 246] on span "Your card will be charged on 28/10/2025 for the first payment" at bounding box center [388, 239] width 121 height 19
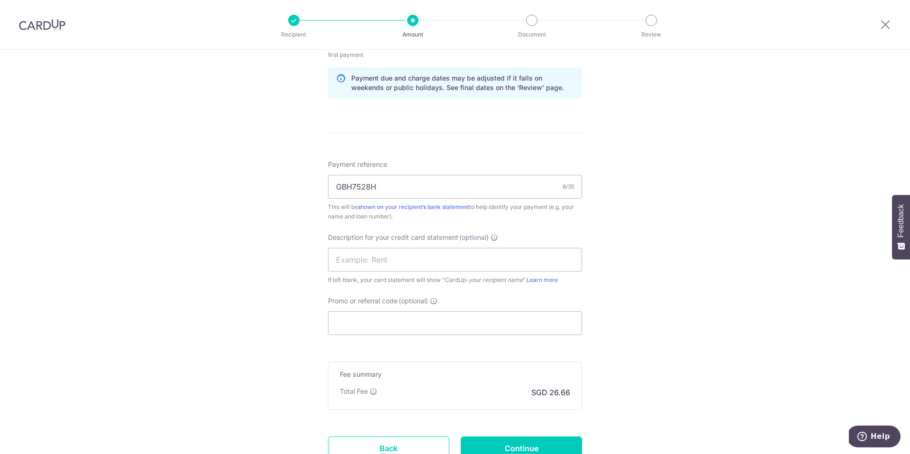
scroll to position [838, 0]
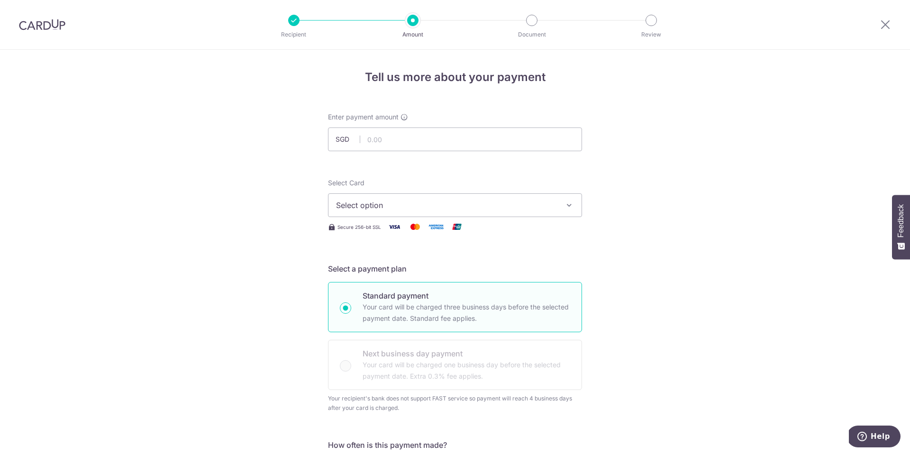
click at [35, 23] on img at bounding box center [42, 24] width 46 height 11
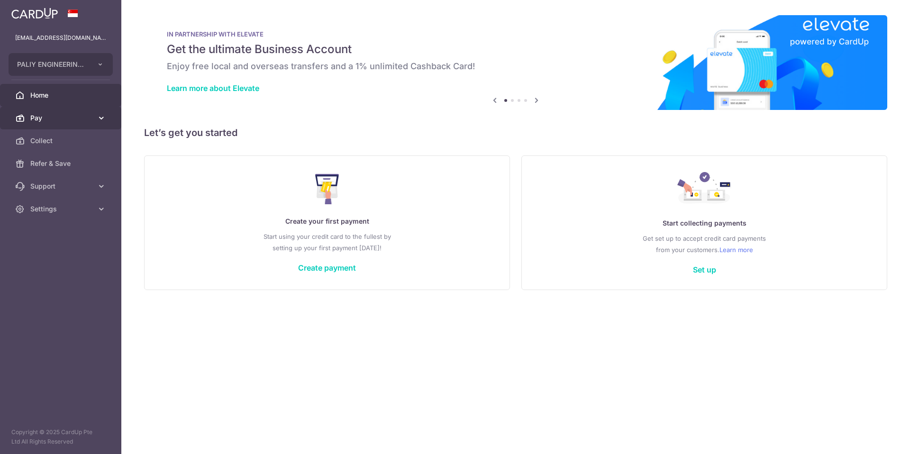
click at [47, 124] on link "Pay" at bounding box center [60, 118] width 121 height 23
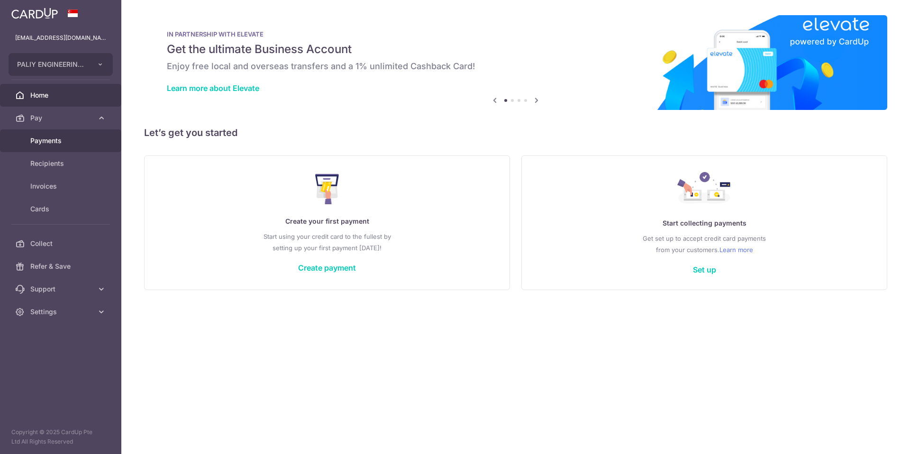
click at [49, 145] on link "Payments" at bounding box center [60, 140] width 121 height 23
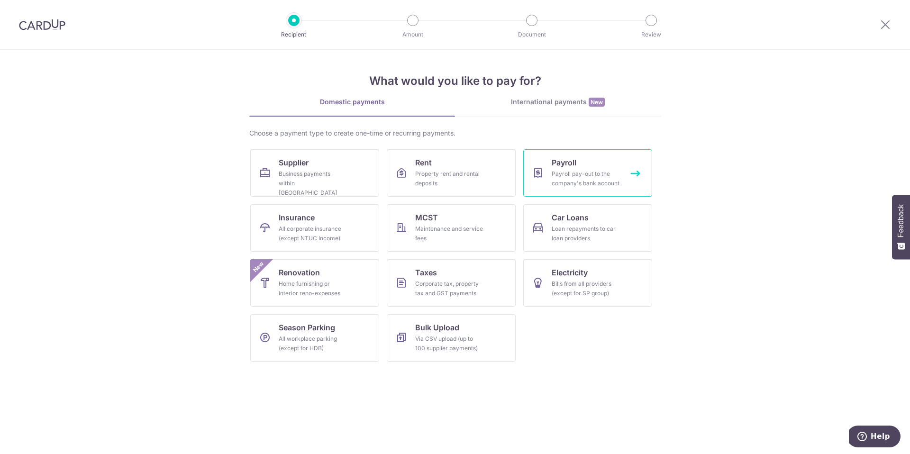
click at [575, 174] on div "Payroll pay-out to the company's bank account" at bounding box center [586, 178] width 68 height 19
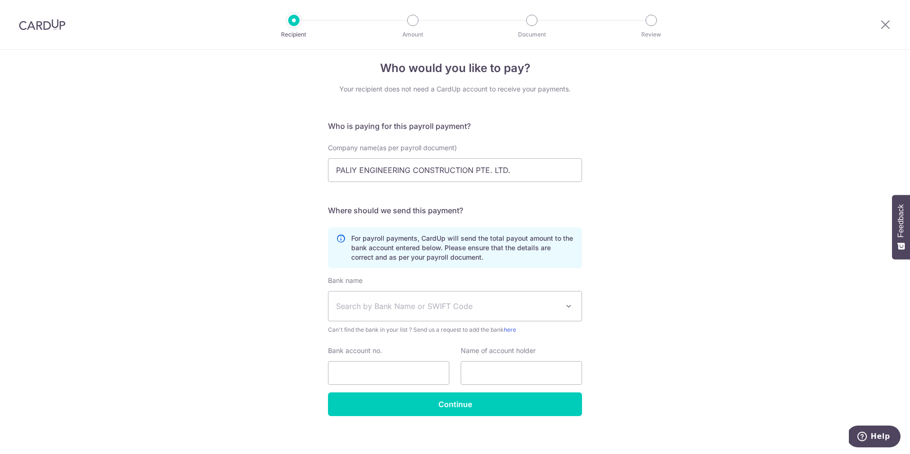
scroll to position [16, 0]
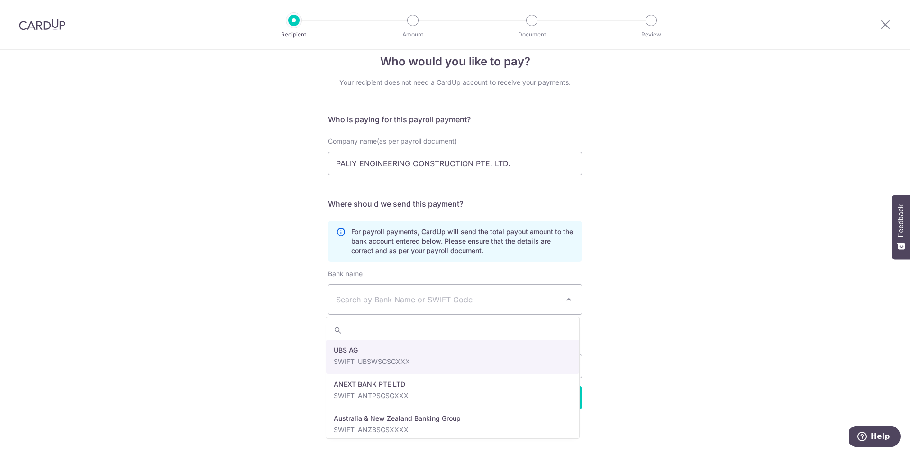
click at [563, 300] on span at bounding box center [568, 299] width 11 height 11
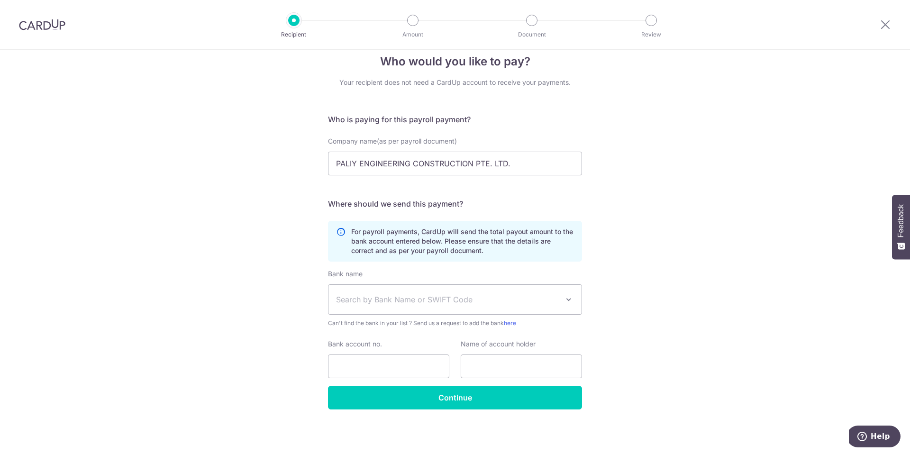
click at [399, 299] on span "Search by Bank Name or SWIFT Code" at bounding box center [447, 299] width 223 height 11
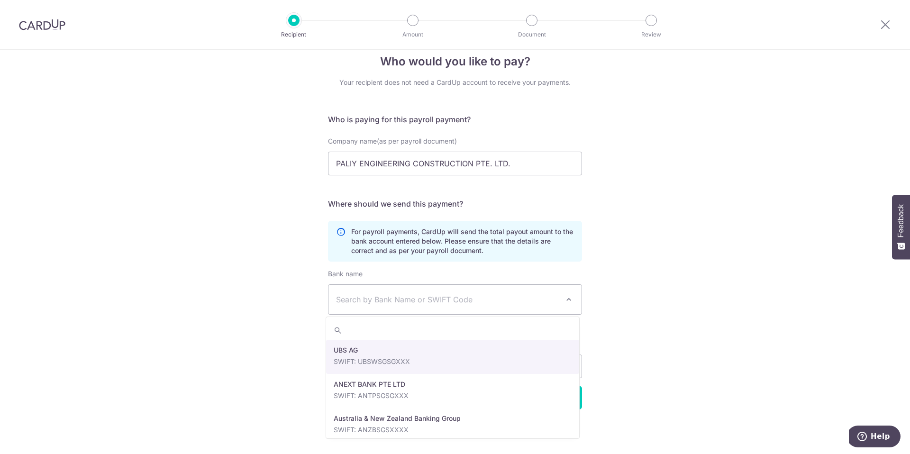
click at [379, 297] on span "Search by Bank Name or SWIFT Code" at bounding box center [447, 299] width 223 height 11
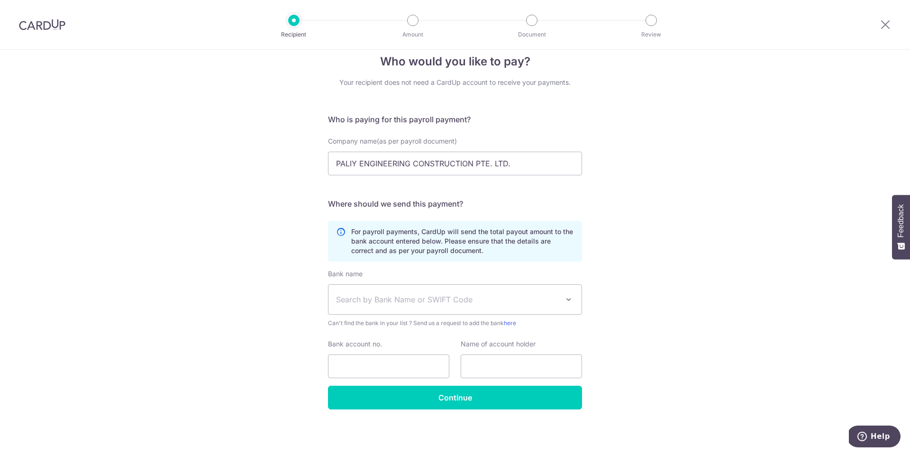
click at [660, 322] on div "Who would you like to pay? Your recipient does not need a CardUp account to rec…" at bounding box center [455, 244] width 910 height 420
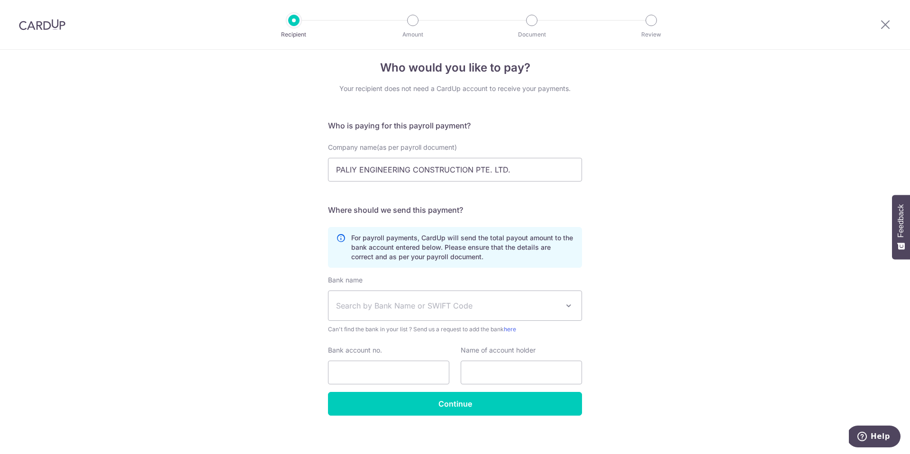
scroll to position [0, 0]
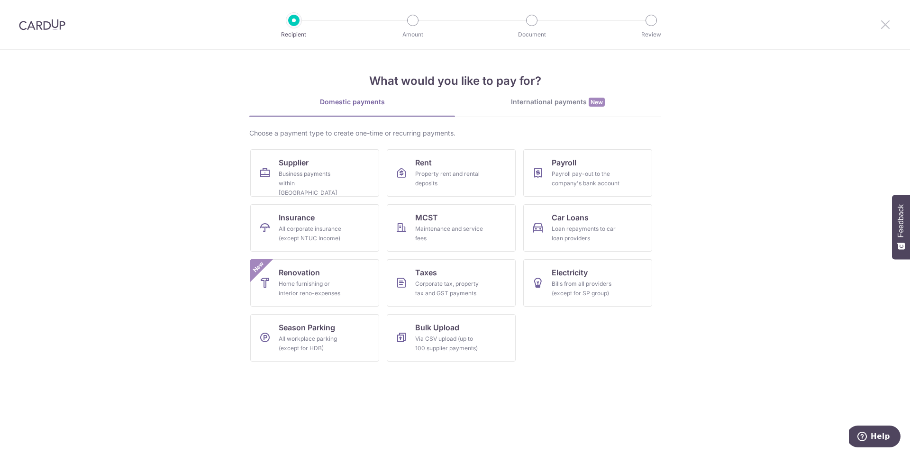
click at [885, 22] on icon at bounding box center [885, 24] width 11 height 12
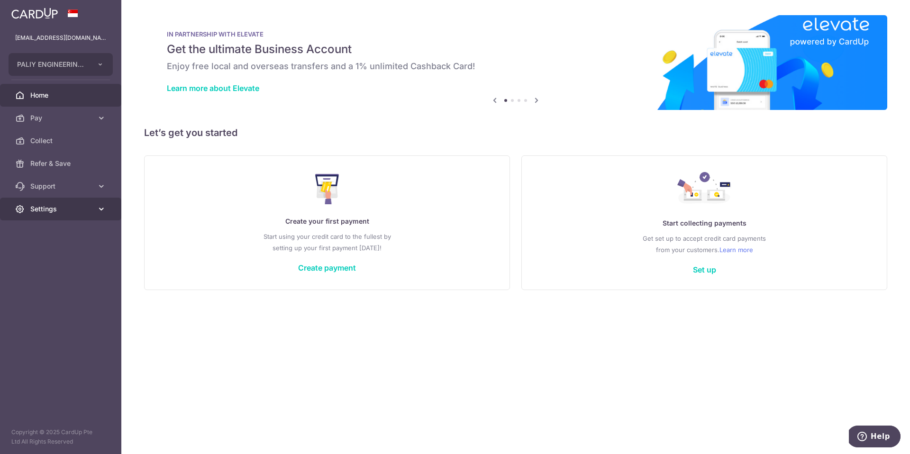
click at [102, 209] on icon at bounding box center [101, 208] width 9 height 9
click at [100, 188] on icon at bounding box center [101, 186] width 9 height 9
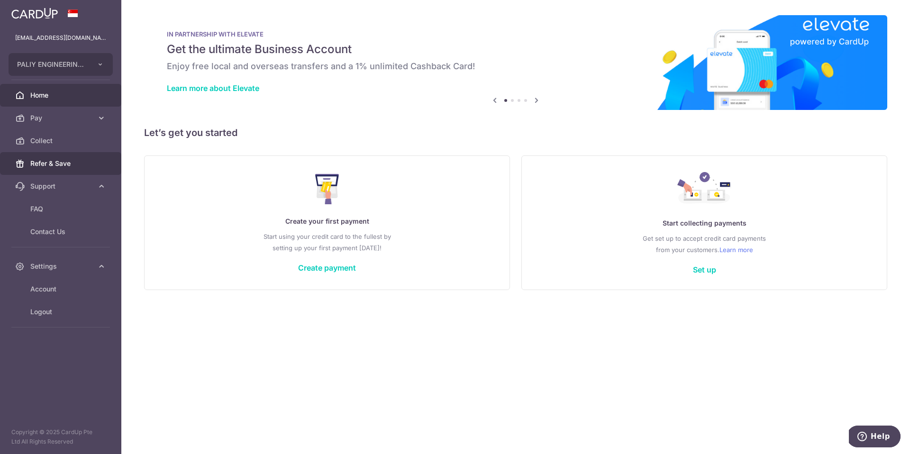
click at [60, 166] on span "Refer & Save" at bounding box center [61, 163] width 63 height 9
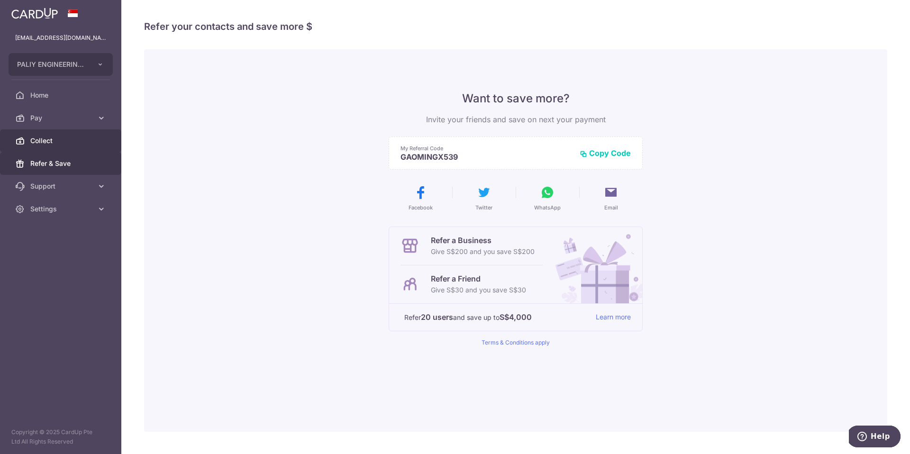
click at [53, 139] on span "Collect" at bounding box center [61, 140] width 63 height 9
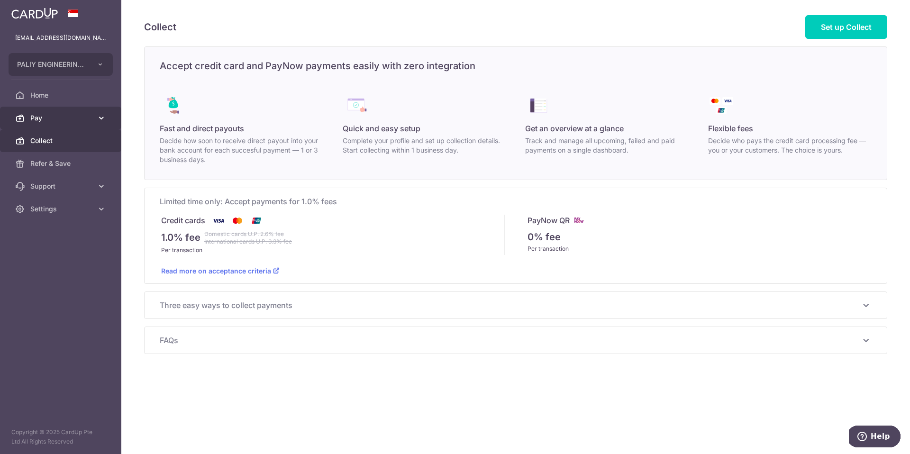
click at [57, 118] on span "Pay" at bounding box center [61, 117] width 63 height 9
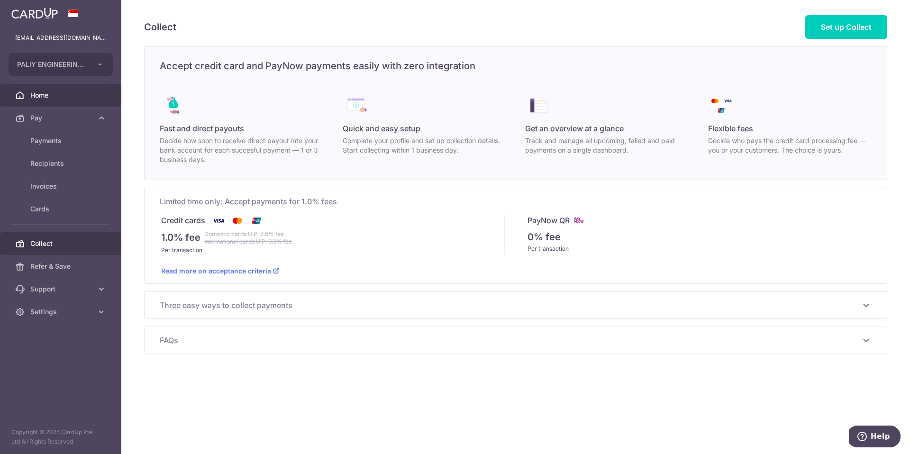
click at [42, 96] on span "Home" at bounding box center [61, 95] width 63 height 9
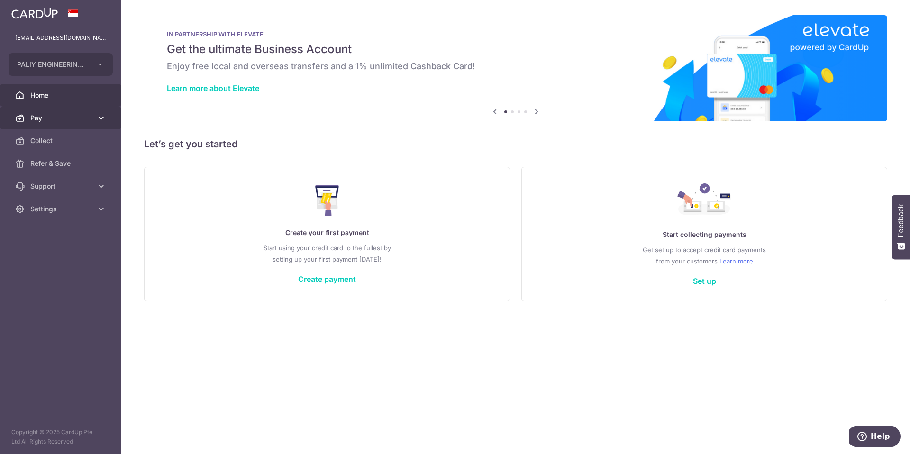
click at [36, 118] on span "Pay" at bounding box center [61, 117] width 63 height 9
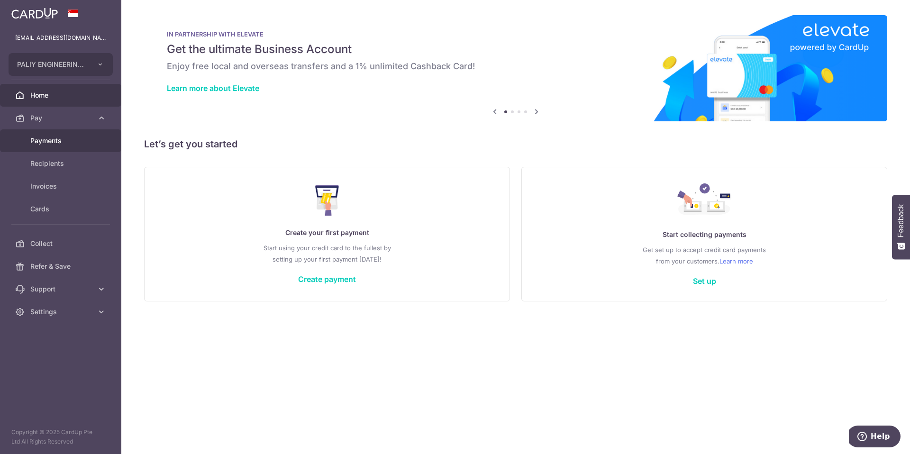
click at [51, 140] on span "Payments" at bounding box center [61, 140] width 63 height 9
click at [512, 112] on li at bounding box center [512, 111] width 3 height 3
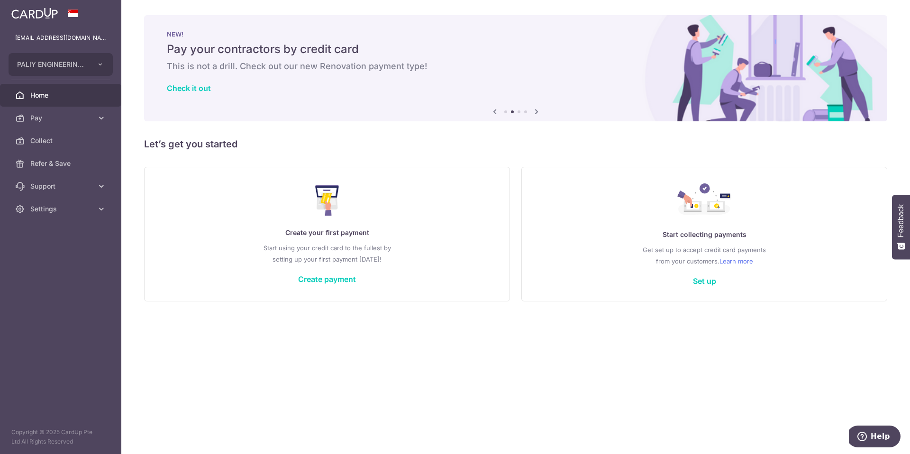
click at [518, 110] on li at bounding box center [519, 111] width 3 height 3
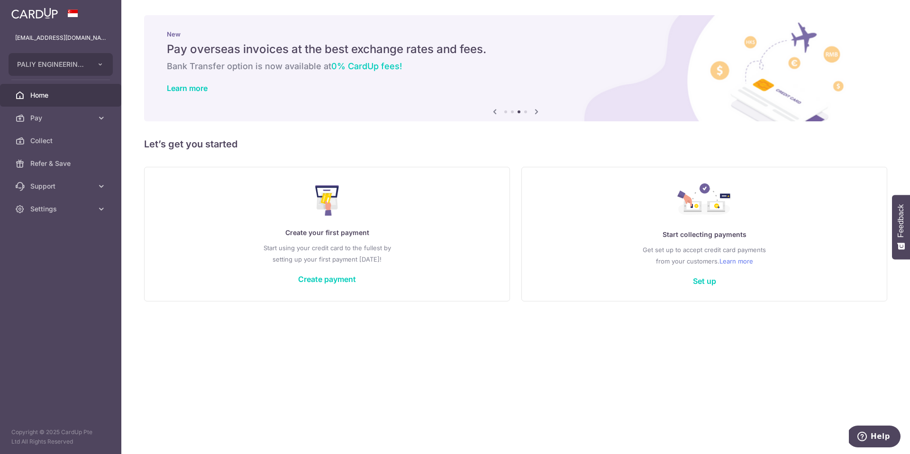
click at [525, 110] on li at bounding box center [525, 111] width 3 height 3
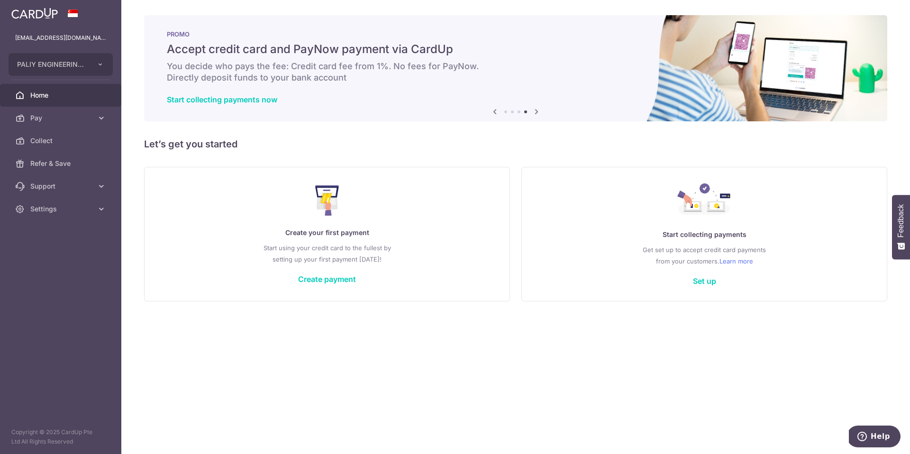
drag, startPoint x: 353, startPoint y: 62, endPoint x: 345, endPoint y: 67, distance: 9.2
click at [353, 62] on h6 "You decide who pays the fee: Credit card fee from 1%. No fees for PayNow. Direc…" at bounding box center [516, 72] width 698 height 23
click at [261, 75] on h6 "You decide who pays the fee: Credit card fee from 1%. No fees for PayNow. Direc…" at bounding box center [516, 72] width 698 height 23
drag, startPoint x: 197, startPoint y: 78, endPoint x: 358, endPoint y: 82, distance: 160.7
click at [357, 82] on h6 "You decide who pays the fee: Credit card fee from 1%. No fees for PayNow. Direc…" at bounding box center [516, 72] width 698 height 23
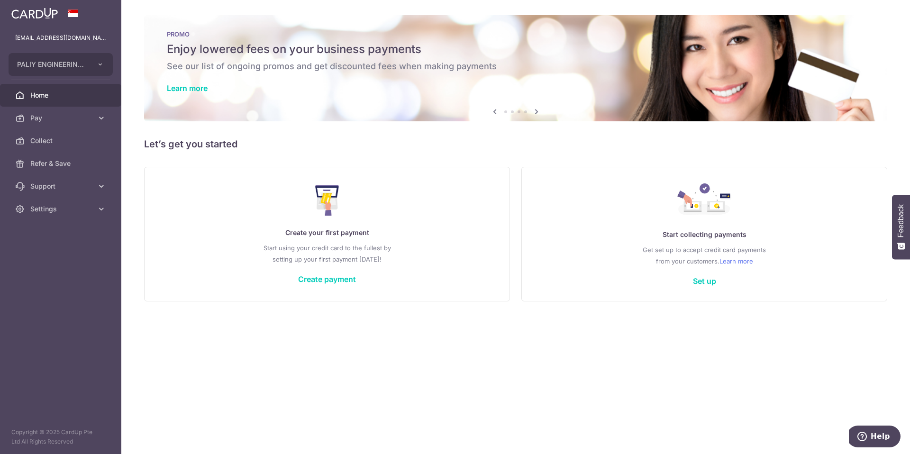
drag, startPoint x: 359, startPoint y: 82, endPoint x: 354, endPoint y: 83, distance: 5.7
click at [358, 82] on div "PROMO Enjoy lowered fees on your business payments See our list of ongoing prom…" at bounding box center [515, 62] width 743 height 95
click at [525, 112] on li at bounding box center [525, 111] width 3 height 3
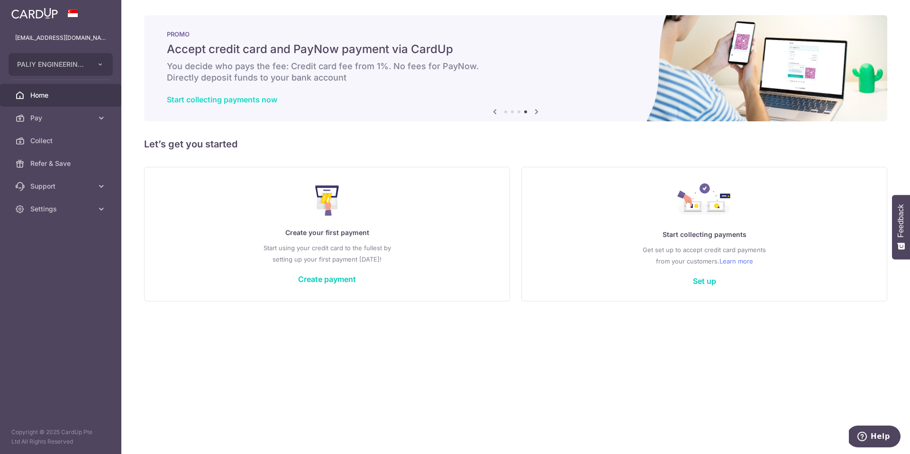
click at [264, 101] on link "Start collecting payments now" at bounding box center [222, 99] width 110 height 9
click at [55, 120] on span "Pay" at bounding box center [61, 117] width 63 height 9
click at [49, 142] on span "Payments" at bounding box center [61, 140] width 63 height 9
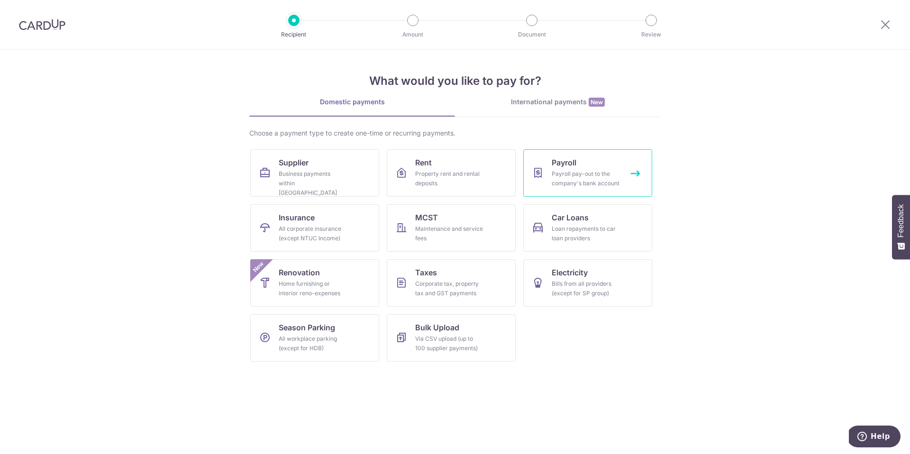
click at [591, 171] on div "Payroll pay-out to the company's bank account" at bounding box center [586, 178] width 68 height 19
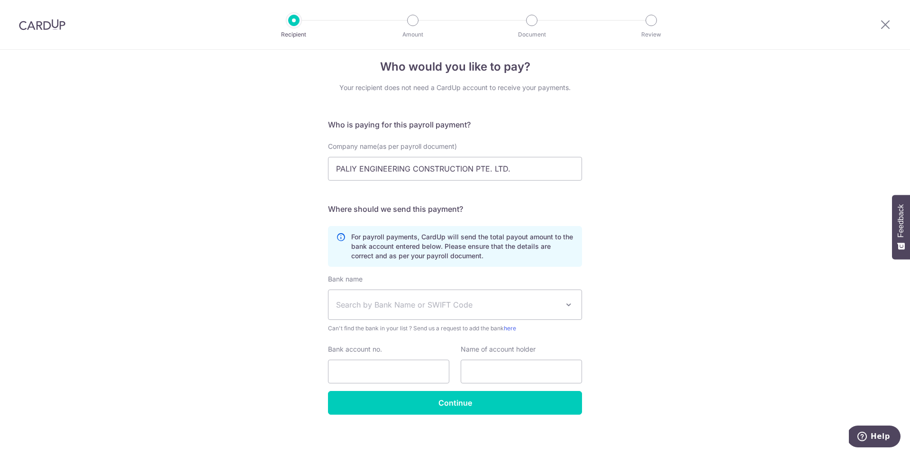
scroll to position [16, 0]
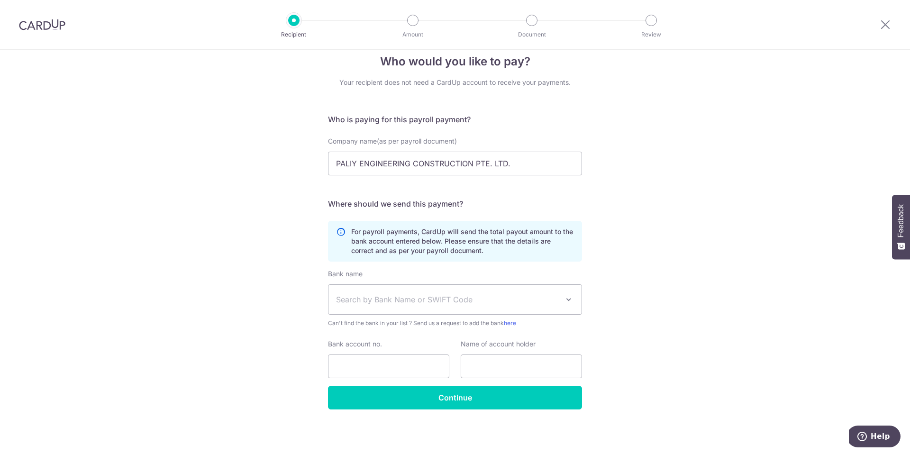
click at [337, 233] on icon at bounding box center [340, 241] width 9 height 28
click at [516, 304] on span "Search by Bank Name or SWIFT Code" at bounding box center [447, 299] width 223 height 11
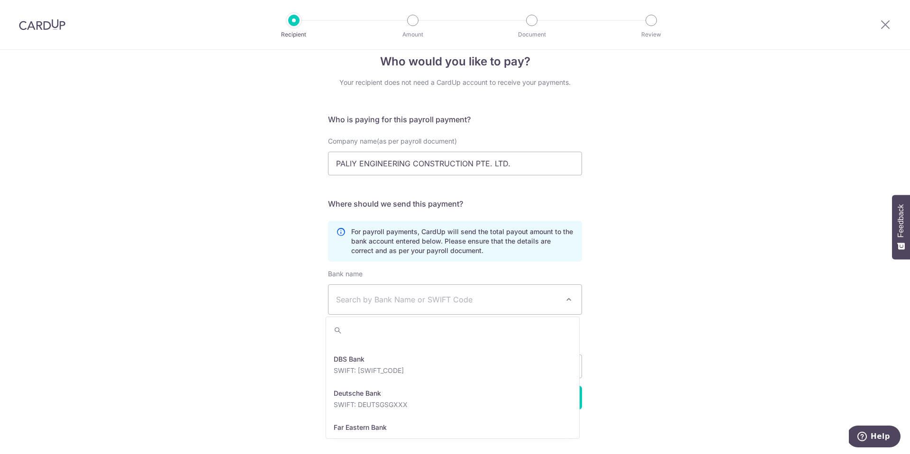
scroll to position [840, 0]
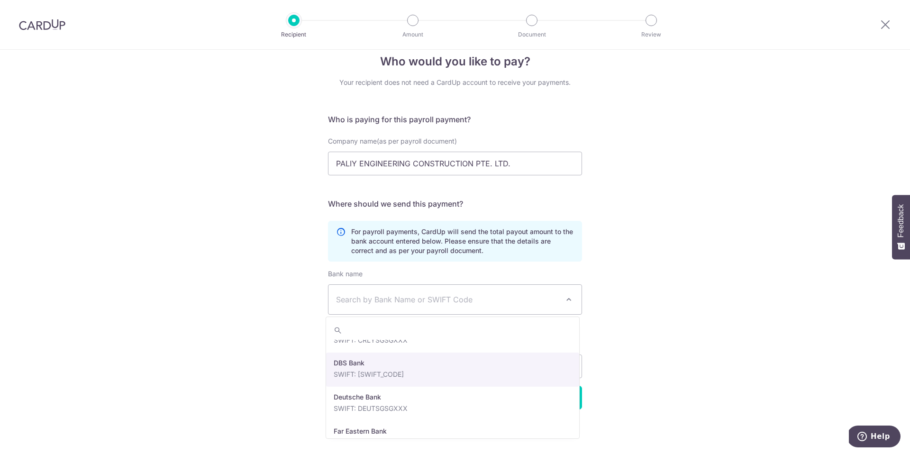
select select "6"
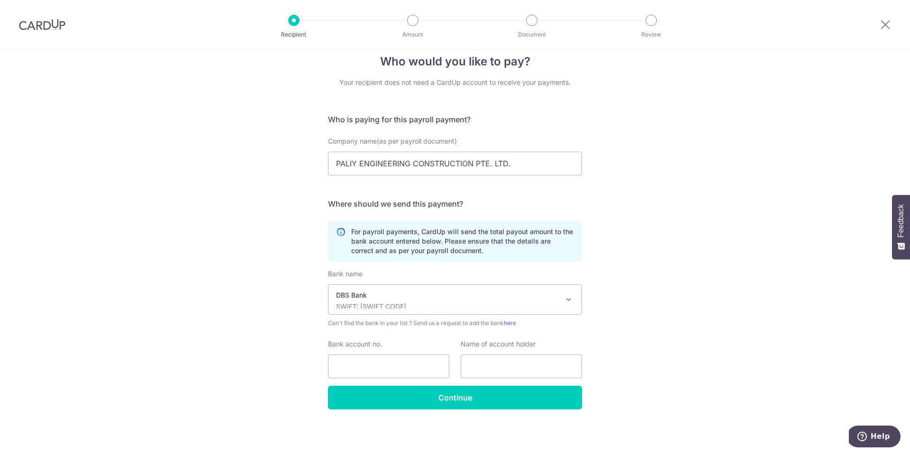
click at [719, 346] on div "Who would you like to pay? Your recipient does not need a CardUp account to rec…" at bounding box center [455, 244] width 910 height 420
click at [389, 366] on input "Bank account no." at bounding box center [388, 367] width 121 height 24
click at [769, 314] on div "Who would you like to pay? Your recipient does not need a CardUp account to rec…" at bounding box center [455, 244] width 910 height 420
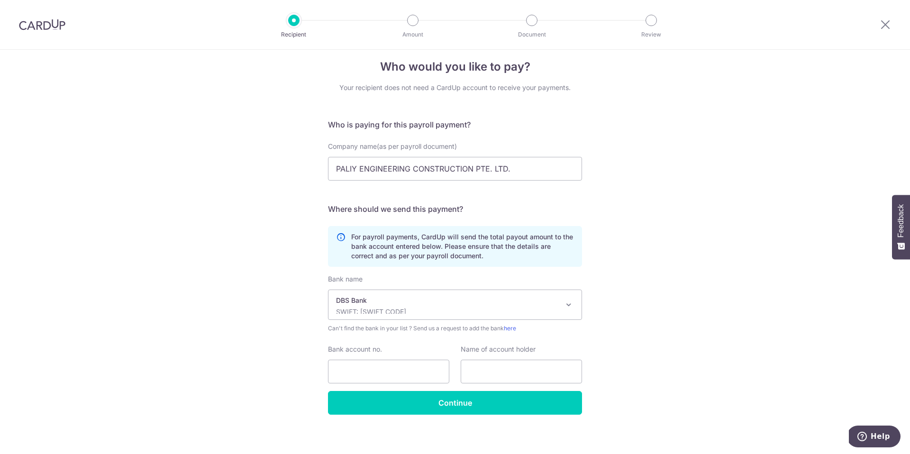
scroll to position [0, 0]
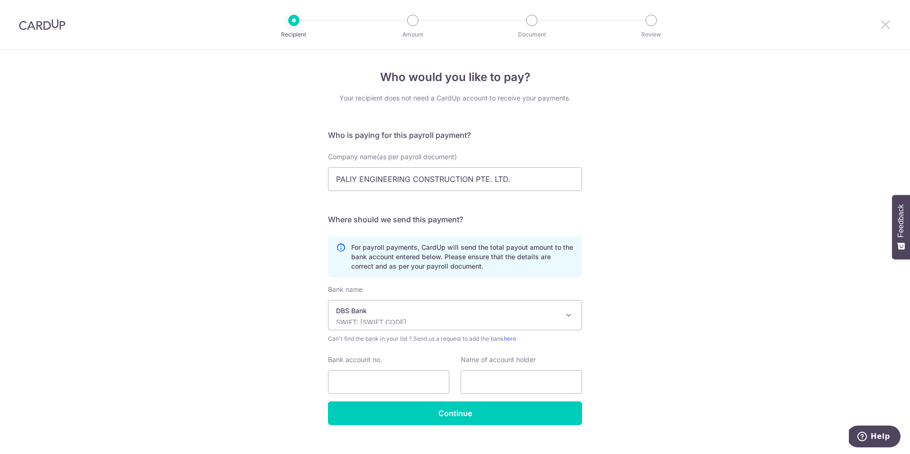
click at [888, 23] on icon at bounding box center [885, 24] width 11 height 12
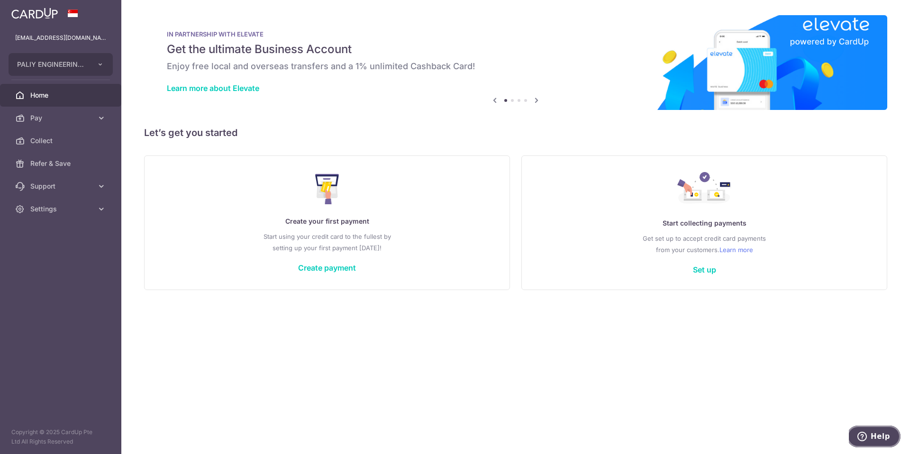
click at [872, 433] on span "Help" at bounding box center [880, 436] width 19 height 9
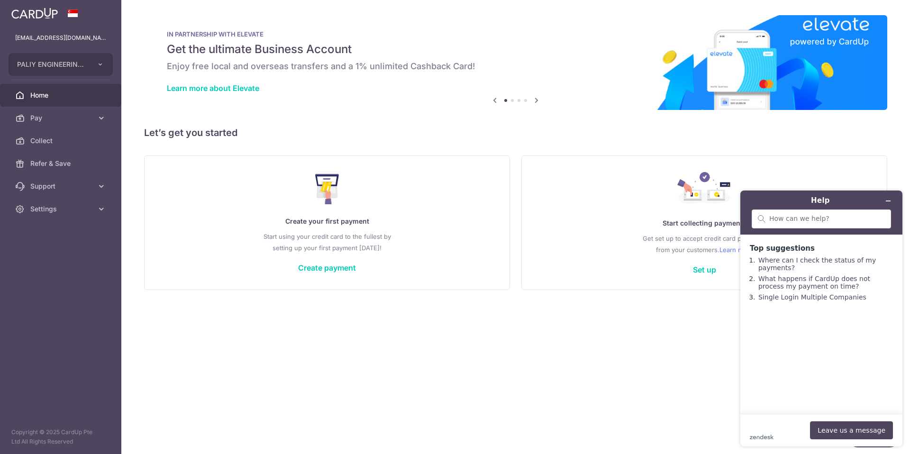
click at [775, 437] on div "zendesk .cls-1{fill:#03363d;} Leave us a message" at bounding box center [821, 430] width 143 height 18
click at [772, 426] on div "zendesk .cls-1{fill:#03363d;} Leave us a message" at bounding box center [821, 430] width 143 height 18
click at [769, 426] on div "zendesk .cls-1{fill:#03363d;} Leave us a message" at bounding box center [821, 430] width 143 height 18
click at [770, 436] on icon at bounding box center [768, 437] width 2 height 3
click at [50, 189] on span "Support" at bounding box center [61, 186] width 63 height 9
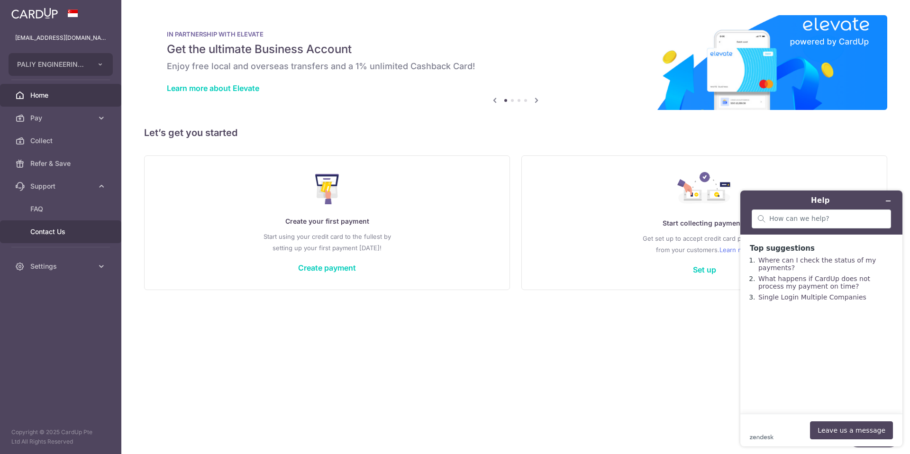
click at [57, 235] on span "Contact Us" at bounding box center [61, 231] width 63 height 9
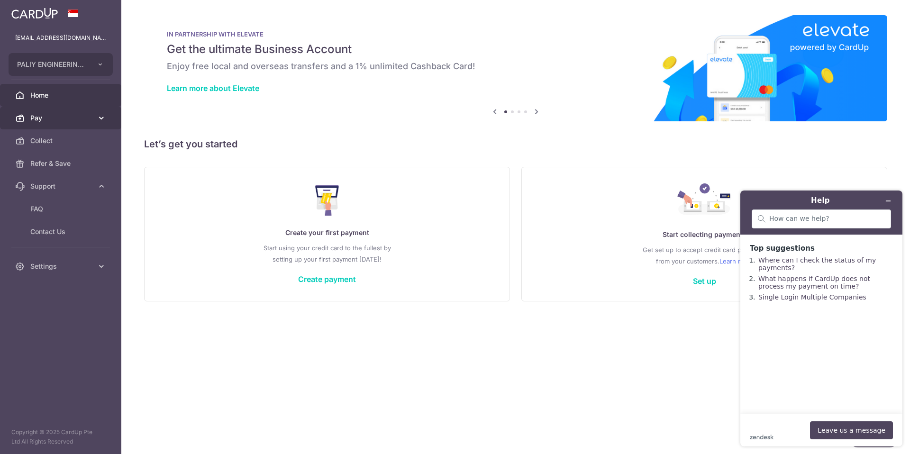
click at [41, 119] on span "Pay" at bounding box center [61, 117] width 63 height 9
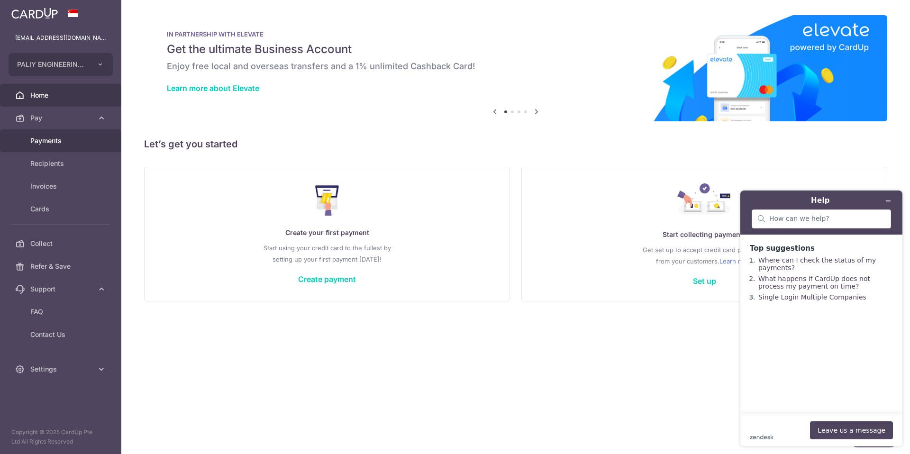
click at [55, 143] on span "Payments" at bounding box center [61, 140] width 63 height 9
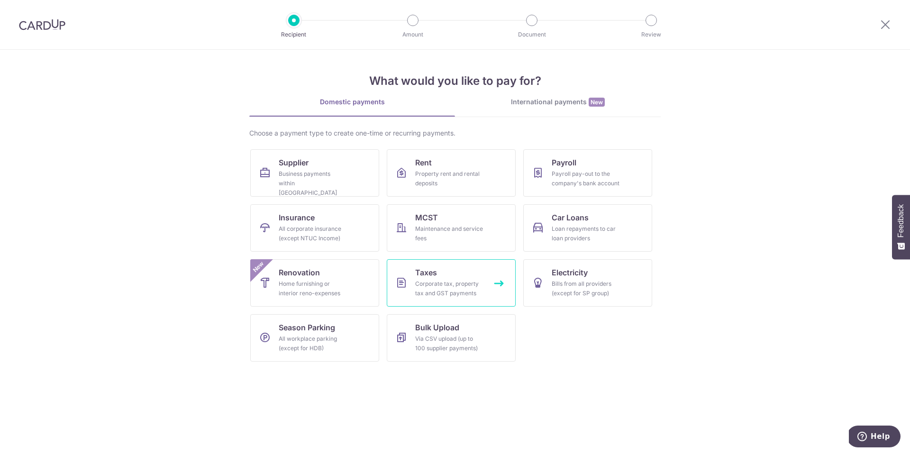
click at [451, 285] on div "Corporate tax, property tax and GST payments" at bounding box center [449, 288] width 68 height 19
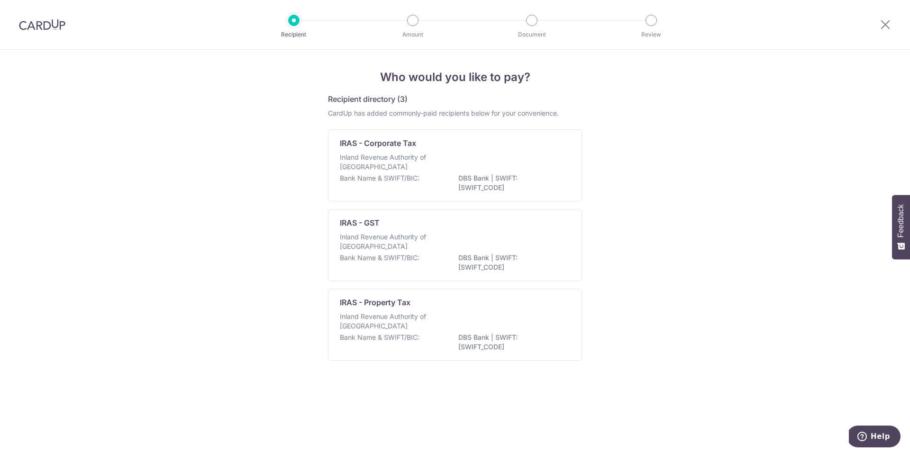
drag, startPoint x: 674, startPoint y: 272, endPoint x: 635, endPoint y: 266, distance: 39.7
click at [673, 272] on div "Who would you like to pay? Recipient directory (3) CardUp has added commonly-pa…" at bounding box center [455, 252] width 910 height 404
click at [417, 235] on p "Inland Revenue Authority of Singapore" at bounding box center [390, 241] width 100 height 19
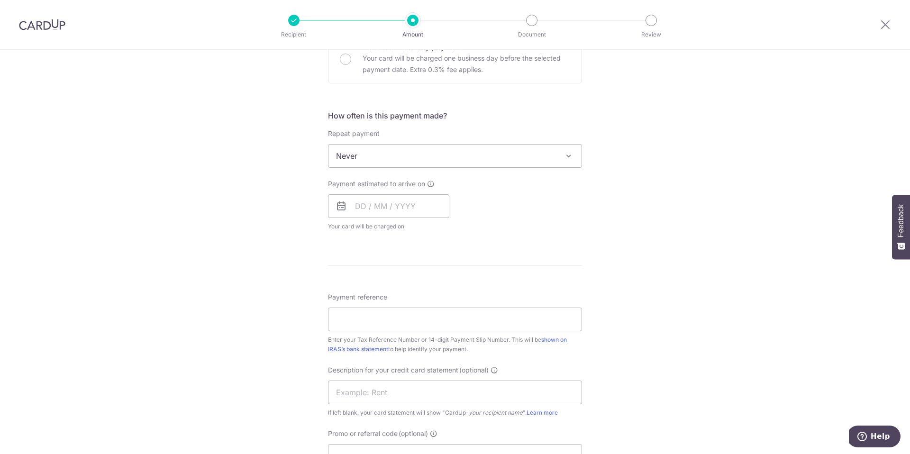
scroll to position [330, 0]
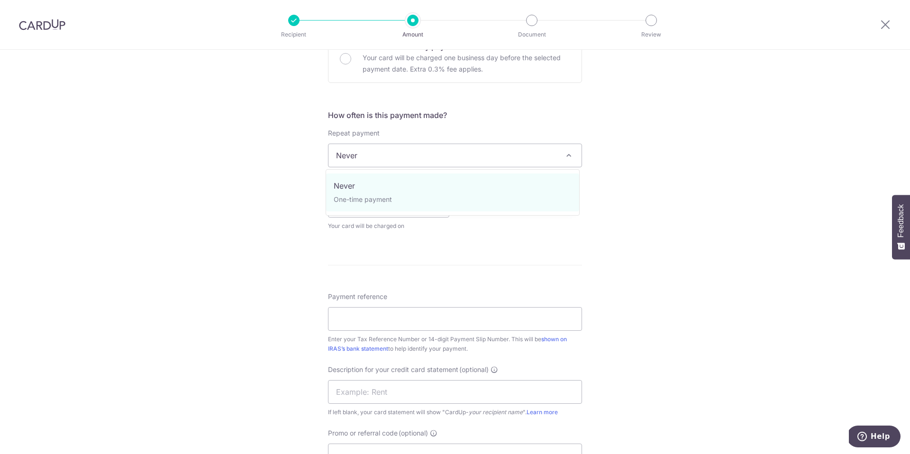
click at [566, 156] on span at bounding box center [568, 155] width 11 height 11
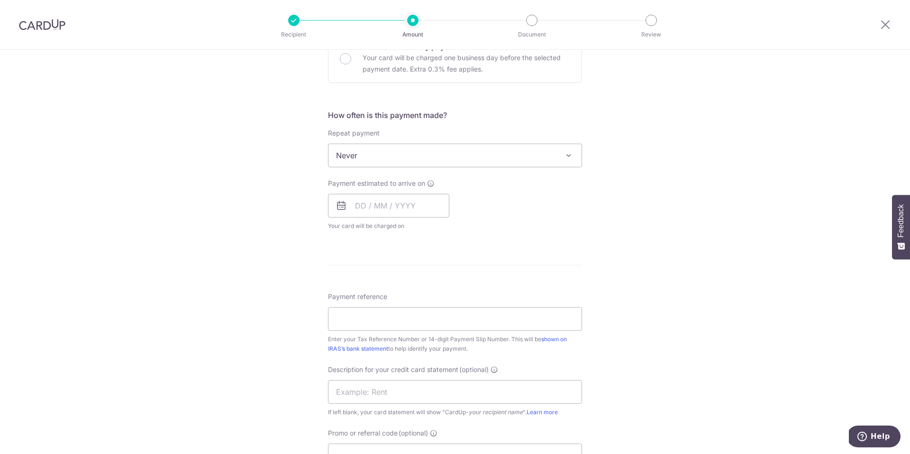
drag, startPoint x: 640, startPoint y: 209, endPoint x: 606, endPoint y: 200, distance: 35.7
click at [637, 209] on div "Tell us more about your payment Enter payment amount SGD The total tax payment …" at bounding box center [455, 192] width 910 height 944
click at [520, 145] on span "Never" at bounding box center [454, 155] width 253 height 23
drag, startPoint x: 598, startPoint y: 218, endPoint x: 545, endPoint y: 218, distance: 52.1
click at [597, 218] on div "Tell us more about your payment Enter payment amount SGD The total tax payment …" at bounding box center [455, 192] width 910 height 944
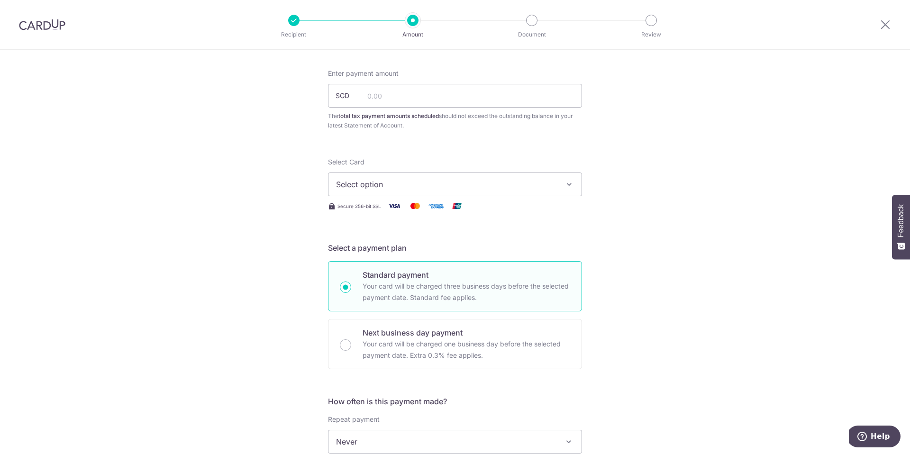
scroll to position [85, 0]
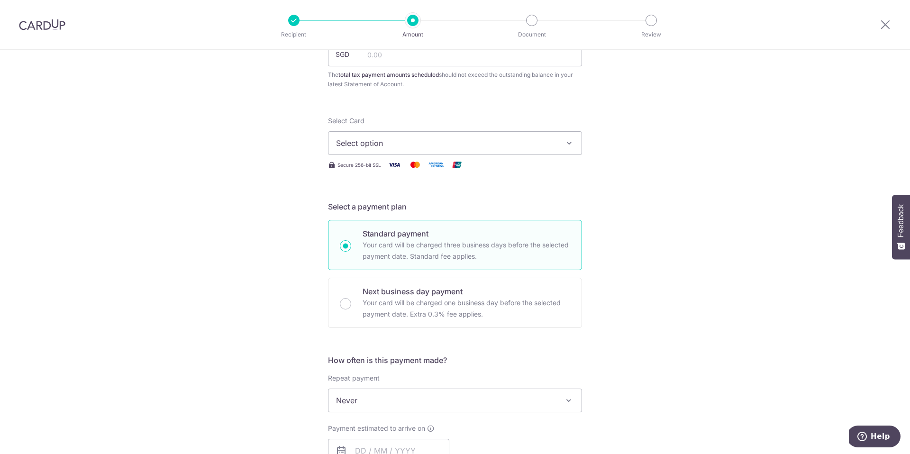
click at [399, 143] on span "Select option" at bounding box center [446, 142] width 221 height 11
click at [398, 146] on span "Select option" at bounding box center [446, 142] width 221 height 11
click at [394, 163] on img at bounding box center [394, 165] width 19 height 12
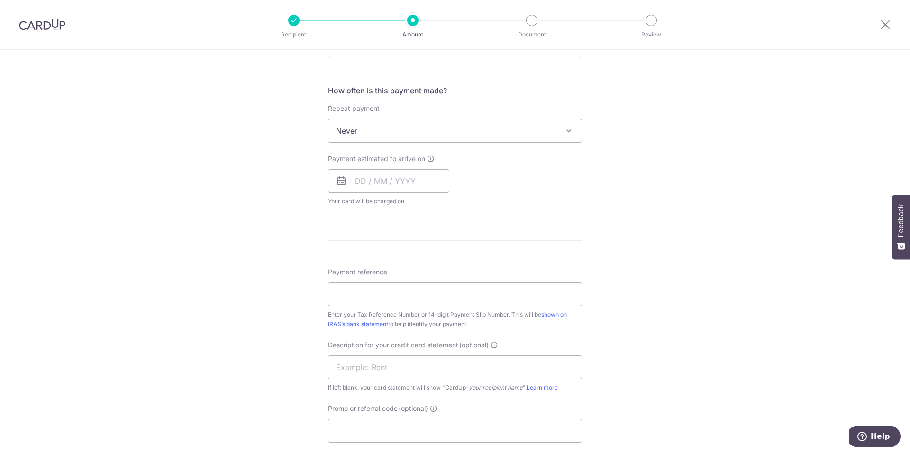
scroll to position [367, 0]
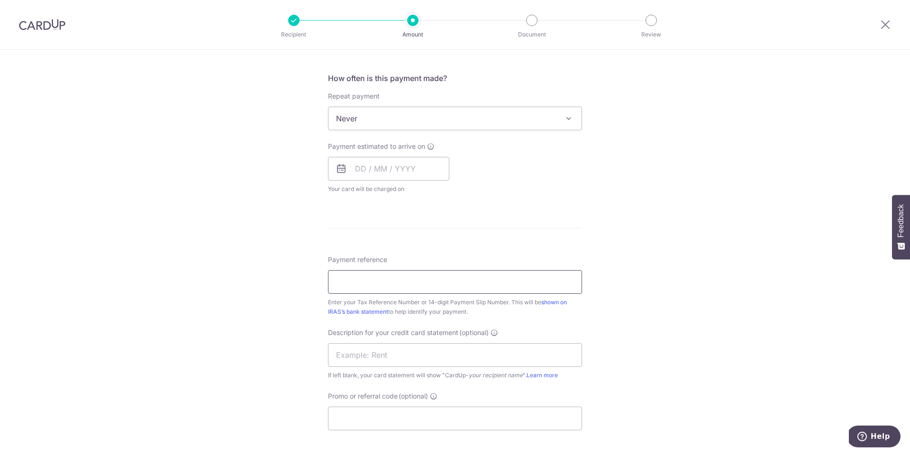
click at [353, 282] on input "Payment reference" at bounding box center [455, 282] width 254 height 24
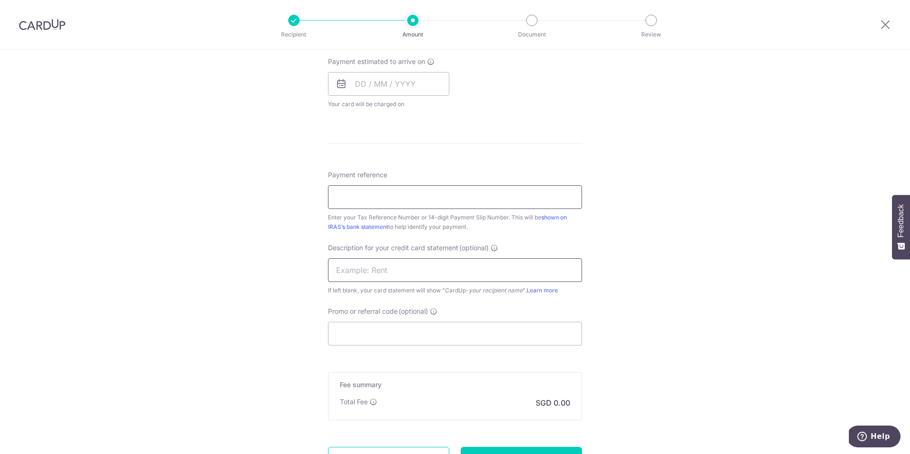
scroll to position [464, 0]
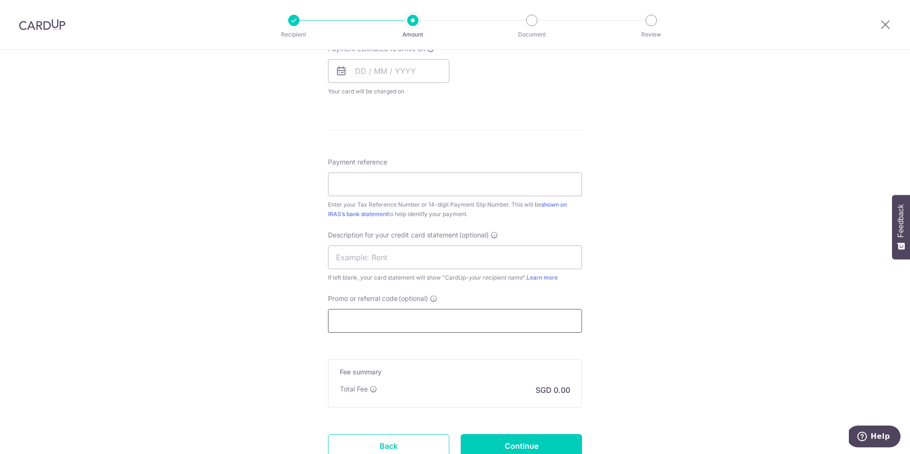
drag, startPoint x: 346, startPoint y: 320, endPoint x: 360, endPoint y: 309, distance: 17.6
click at [346, 319] on input "Promo or referral code (optional)" at bounding box center [455, 321] width 254 height 24
drag, startPoint x: 734, startPoint y: 246, endPoint x: 729, endPoint y: 245, distance: 4.9
click at [732, 245] on div "Tell us more about your payment Enter payment amount SGD The total tax payment …" at bounding box center [455, 57] width 910 height 944
drag, startPoint x: 337, startPoint y: 297, endPoint x: 363, endPoint y: 296, distance: 25.6
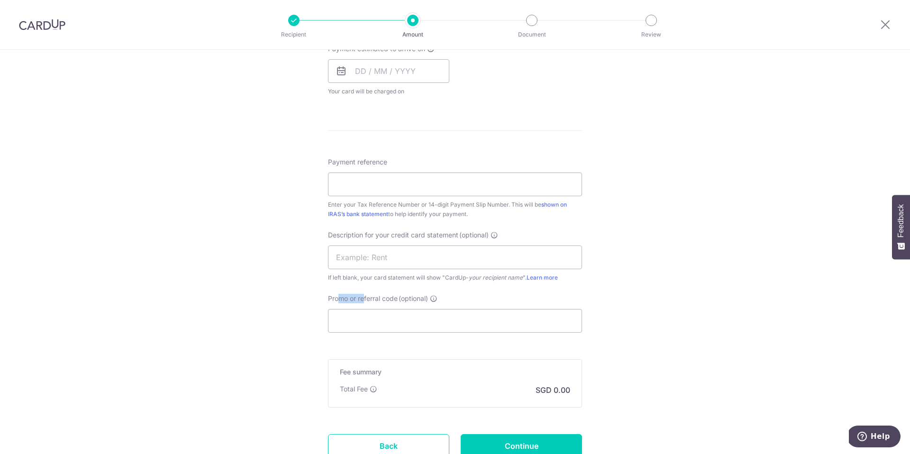
click at [363, 296] on span "Promo or referral code" at bounding box center [363, 298] width 70 height 9
drag, startPoint x: 353, startPoint y: 319, endPoint x: 349, endPoint y: 314, distance: 5.8
click at [352, 318] on input "Promo or referral code (optional)" at bounding box center [455, 321] width 254 height 24
drag, startPoint x: 362, startPoint y: 296, endPoint x: 496, endPoint y: 295, distance: 134.6
click at [453, 296] on div "Promo or referral code (optional) The discounted fee will be shown on the revie…" at bounding box center [455, 313] width 254 height 39
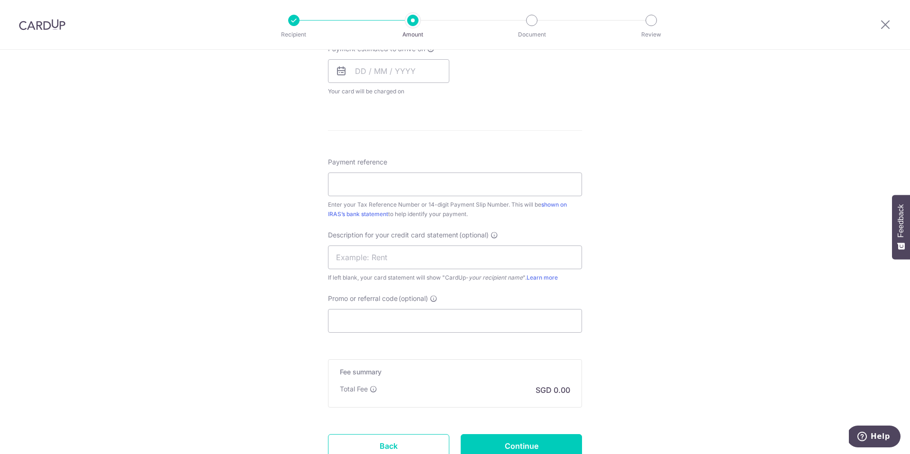
click at [504, 295] on div "Promo or referral code (optional) The discounted fee will be shown on the revie…" at bounding box center [455, 313] width 254 height 39
click at [665, 300] on div "Tell us more about your payment Enter payment amount SGD The total tax payment …" at bounding box center [455, 57] width 910 height 944
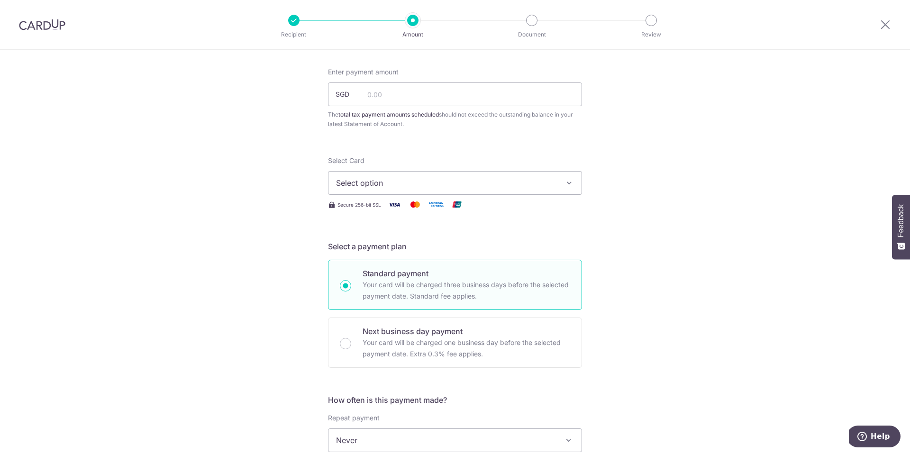
scroll to position [0, 0]
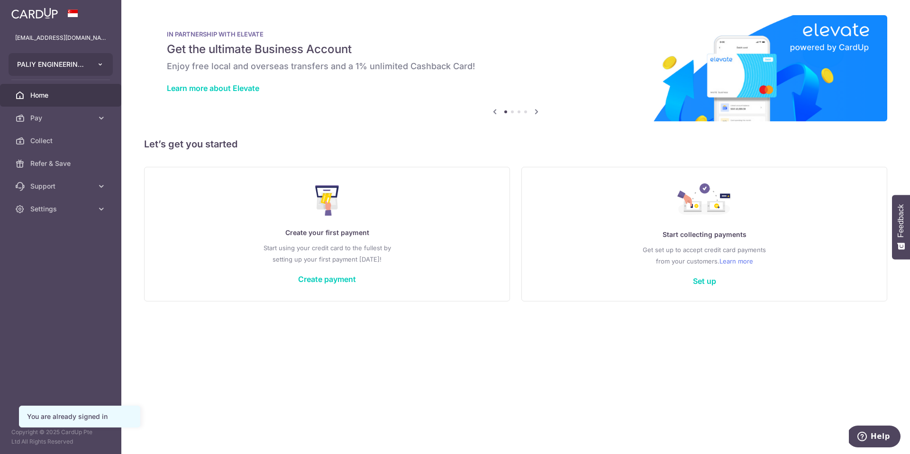
click at [102, 65] on icon "button" at bounding box center [101, 65] width 8 height 8
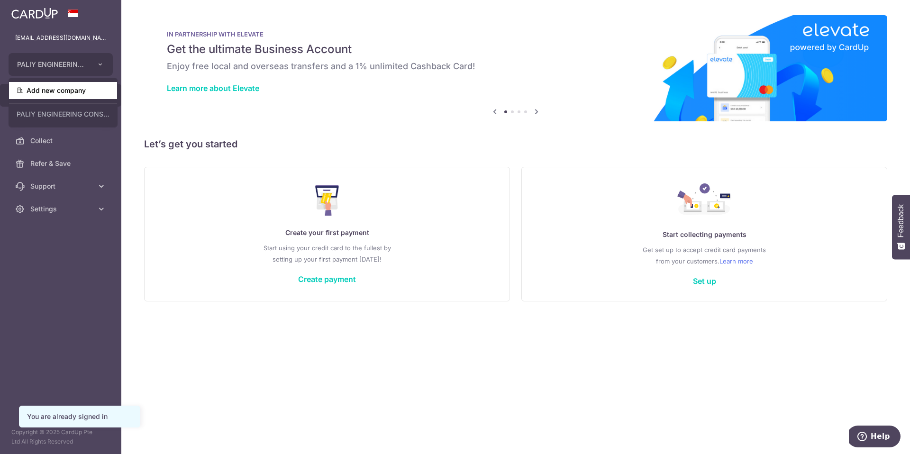
click at [65, 91] on link "Add new company" at bounding box center [63, 90] width 108 height 17
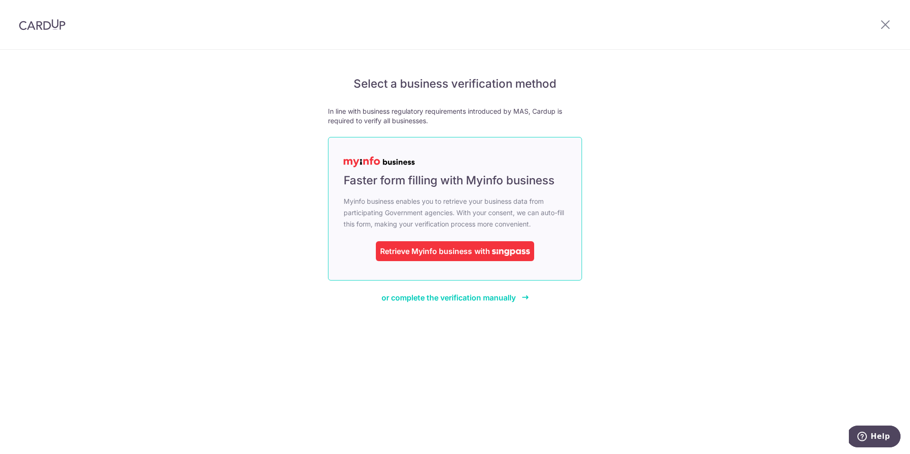
click at [488, 252] on span "with" at bounding box center [482, 250] width 16 height 9
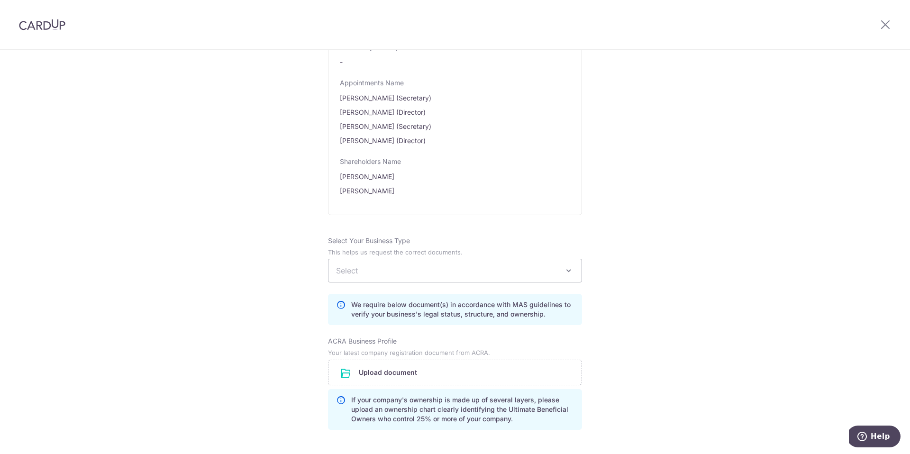
scroll to position [712, 0]
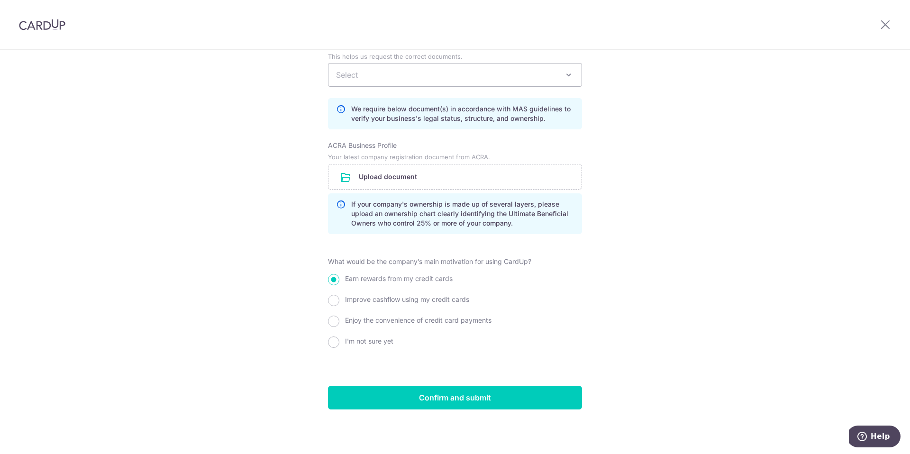
click at [345, 296] on span "Improve cashflow using my credit cards" at bounding box center [407, 299] width 124 height 8
click at [339, 296] on input "Improve cashflow using my credit cards" at bounding box center [333, 300] width 11 height 11
radio input "true"
click at [333, 282] on input "Earn rewards from my credit cards" at bounding box center [333, 279] width 11 height 11
radio input "true"
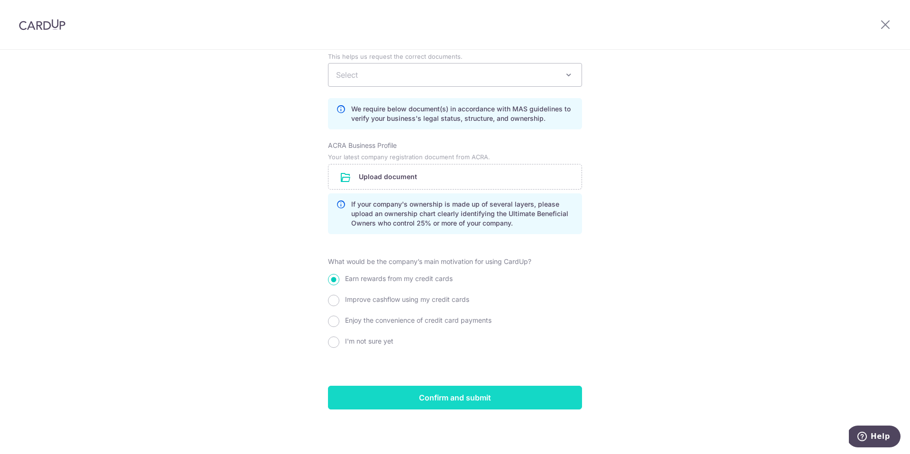
click at [475, 401] on input "Confirm and submit" at bounding box center [455, 398] width 254 height 24
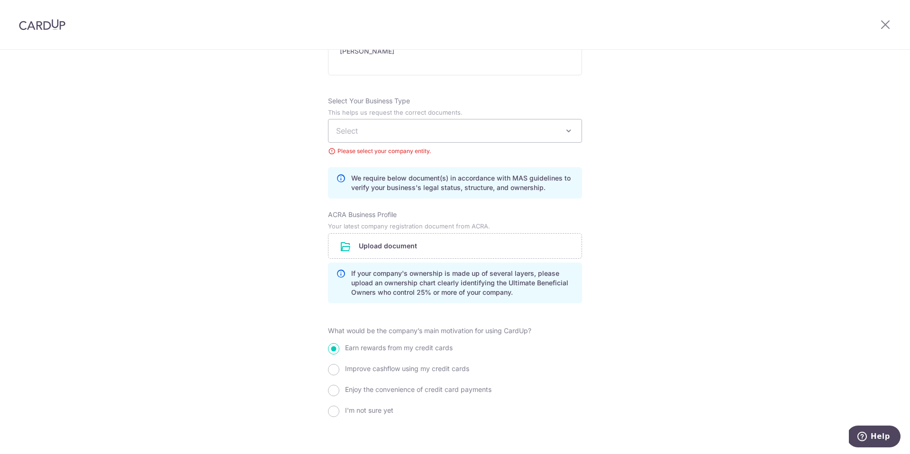
scroll to position [650, 0]
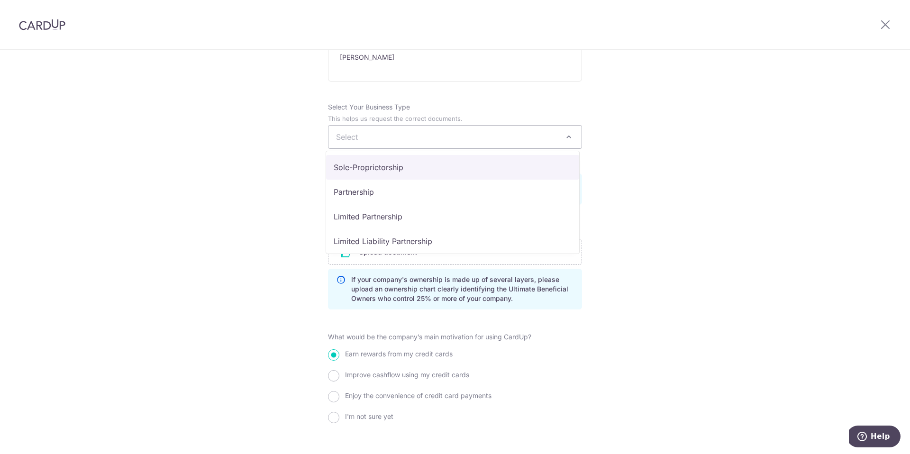
click at [566, 139] on span at bounding box center [568, 136] width 11 height 11
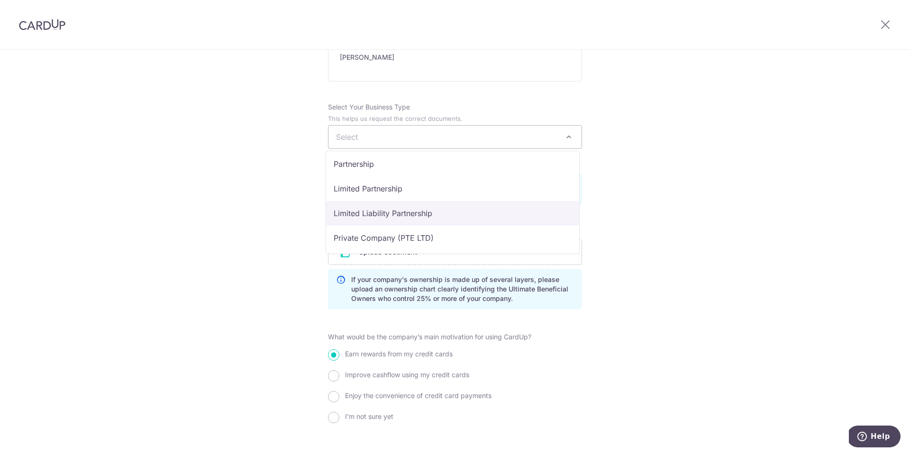
scroll to position [30, 0]
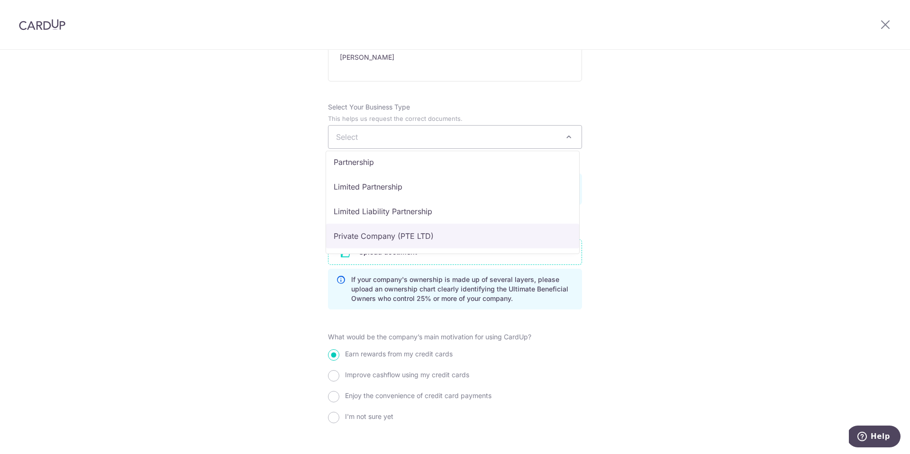
select select "Private Company (PTE LTD)"
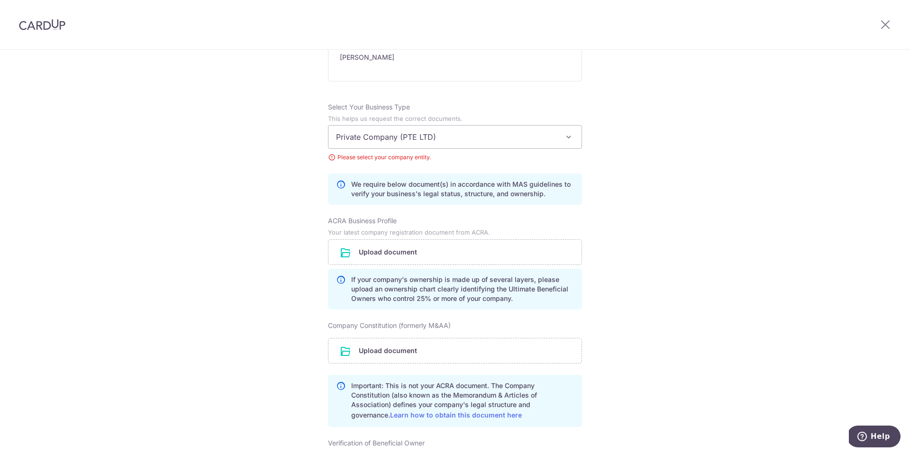
click at [672, 259] on div "Review the company details Company details View all The following details are r…" at bounding box center [455, 80] width 910 height 1360
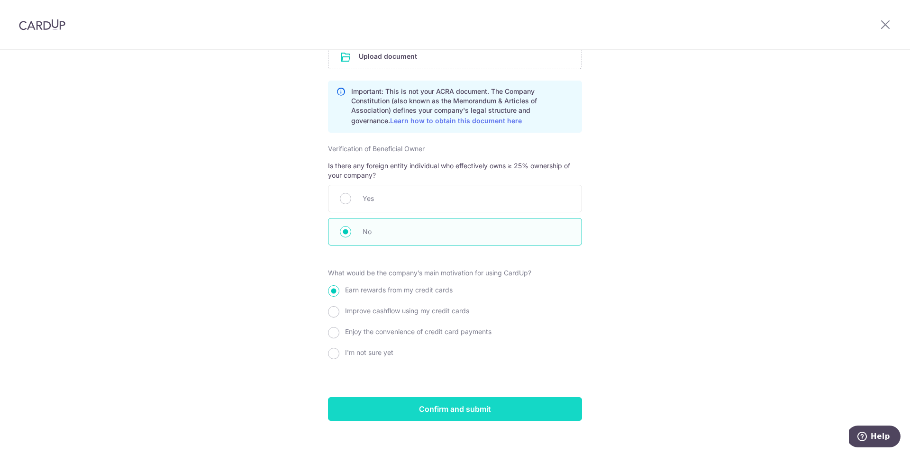
scroll to position [955, 0]
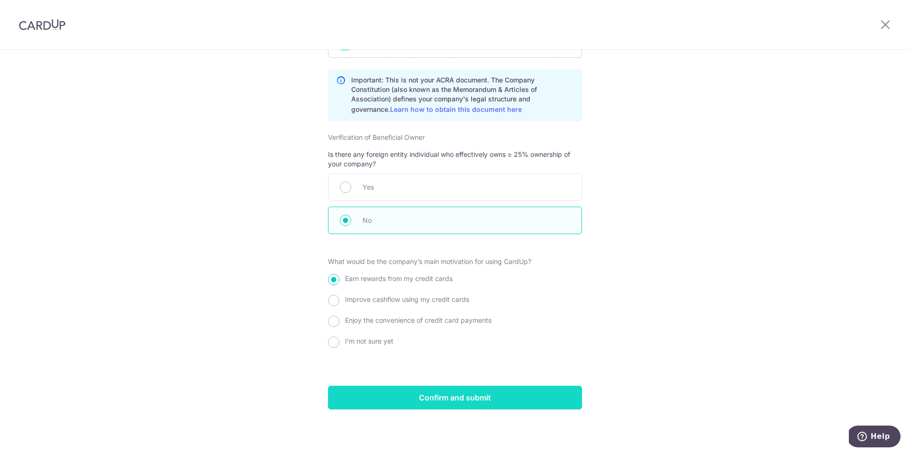
click at [478, 399] on input "Confirm and submit" at bounding box center [455, 398] width 254 height 24
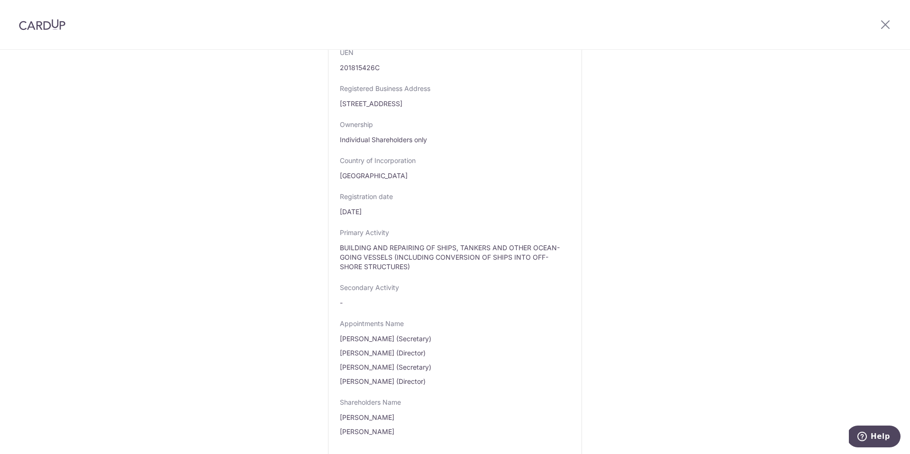
scroll to position [740, 0]
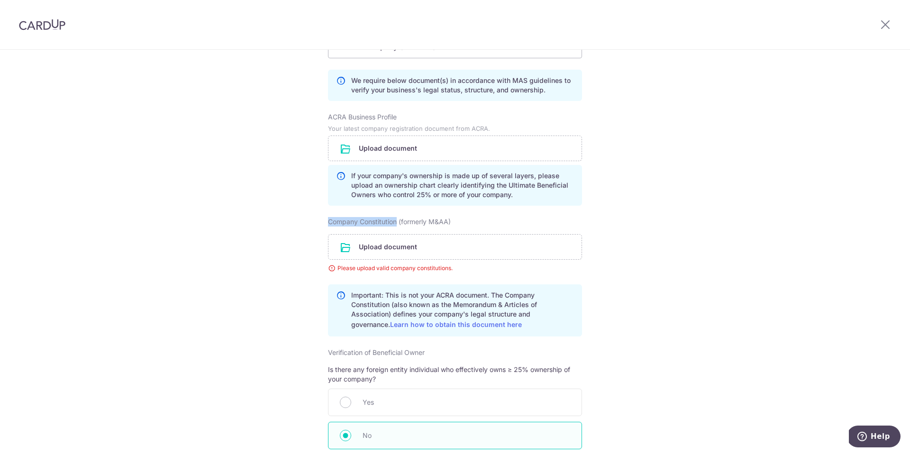
drag, startPoint x: 325, startPoint y: 221, endPoint x: 396, endPoint y: 223, distance: 70.7
click at [396, 223] on label "Company Constitution (formerly M&AA)" at bounding box center [389, 221] width 123 height 9
copy label "Company Constitution"
